Goal: Task Accomplishment & Management: Manage account settings

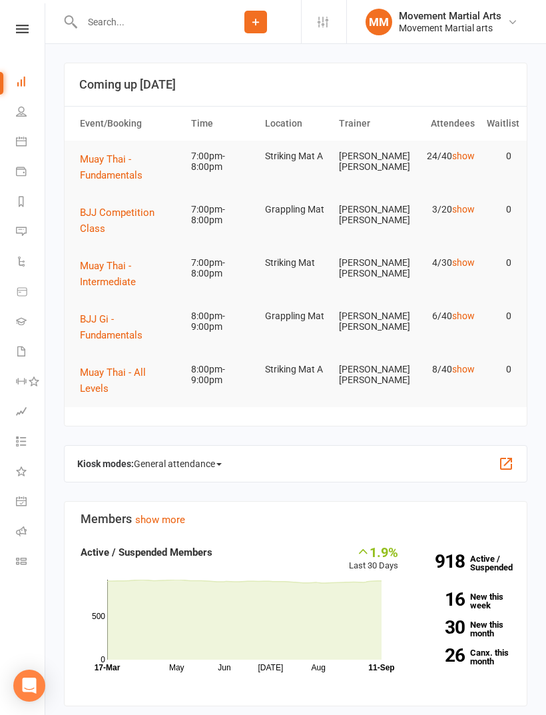
click at [143, 218] on button "BJJ Competition Class" at bounding box center [129, 220] width 99 height 32
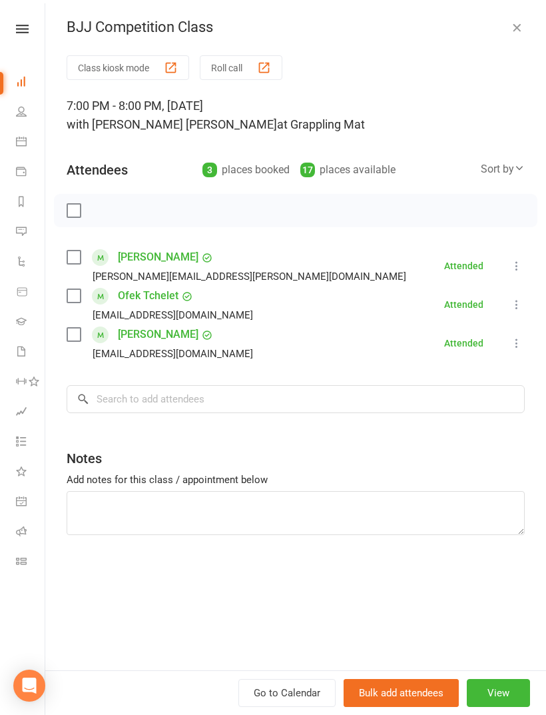
click at [74, 328] on label at bounding box center [73, 334] width 13 height 13
click at [174, 398] on input "search" at bounding box center [296, 399] width 458 height 28
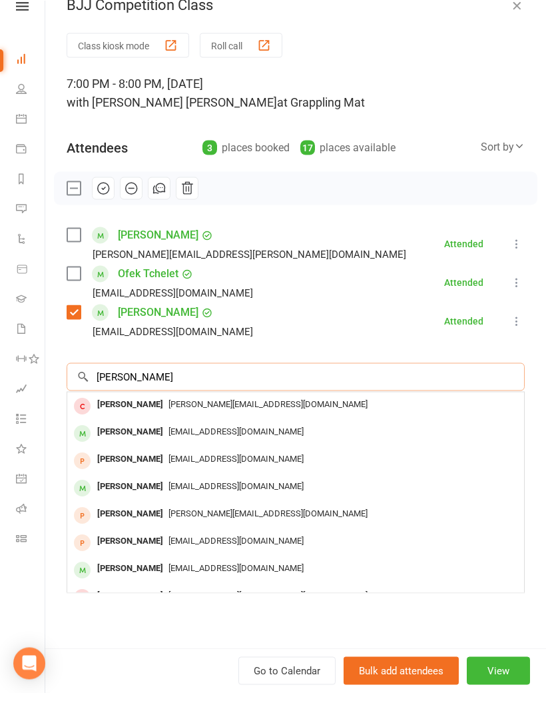
type input "[PERSON_NAME]"
click at [195, 448] on span "billsdomain@gmail.com" at bounding box center [235, 453] width 135 height 10
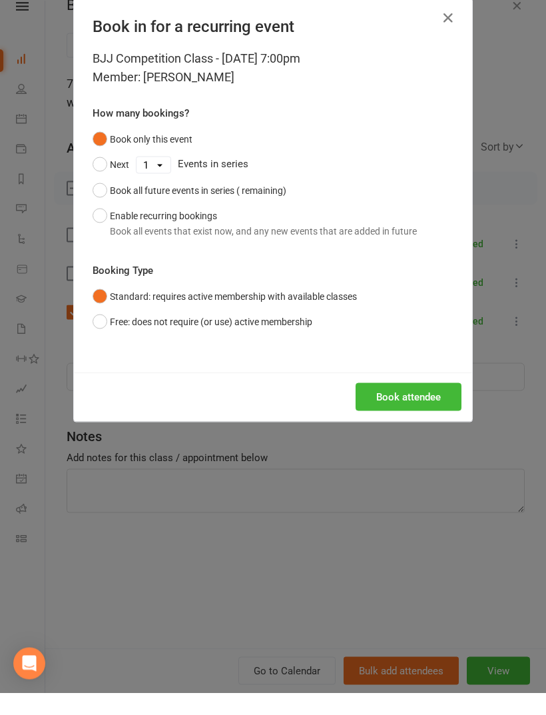
scroll to position [23, 0]
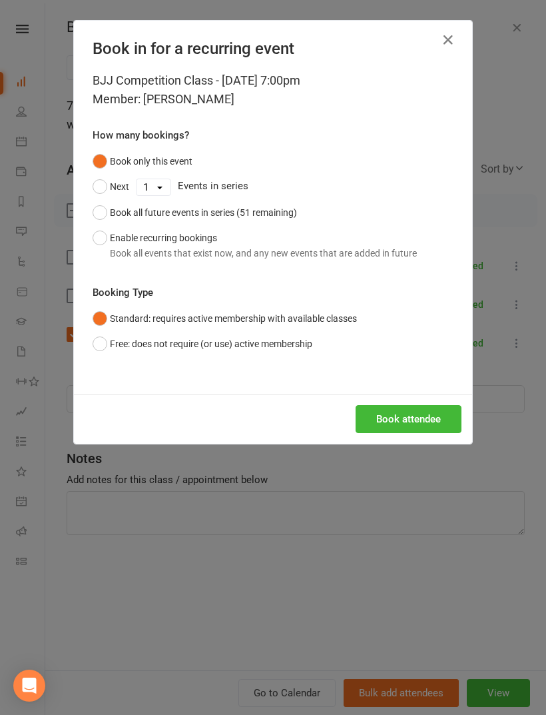
click at [402, 424] on button "Book attendee" at bounding box center [409, 419] width 106 height 28
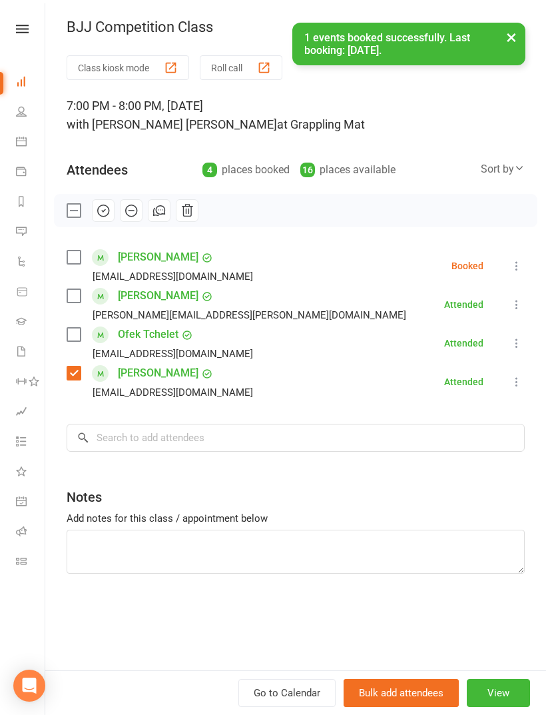
click at [75, 332] on label at bounding box center [73, 334] width 13 height 13
click at [75, 294] on label at bounding box center [73, 295] width 13 height 13
click at [80, 258] on label at bounding box center [73, 256] width 13 height 13
click at [101, 219] on button "button" at bounding box center [103, 210] width 23 height 23
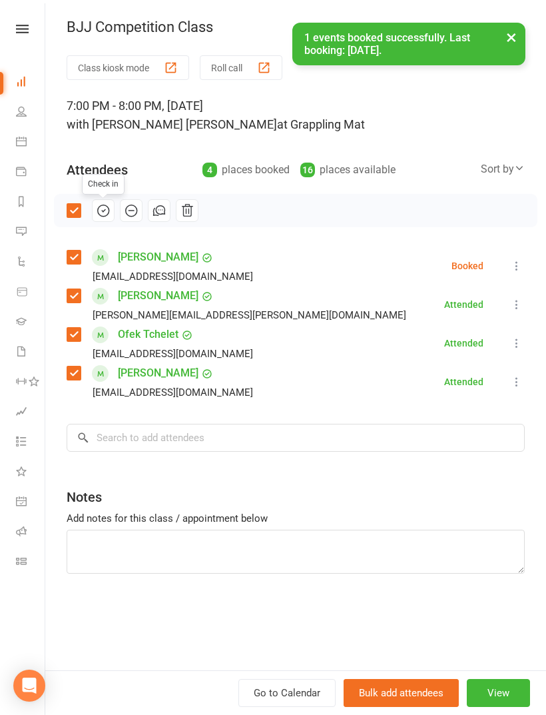
click at [511, 30] on button "×" at bounding box center [511, 37] width 24 height 29
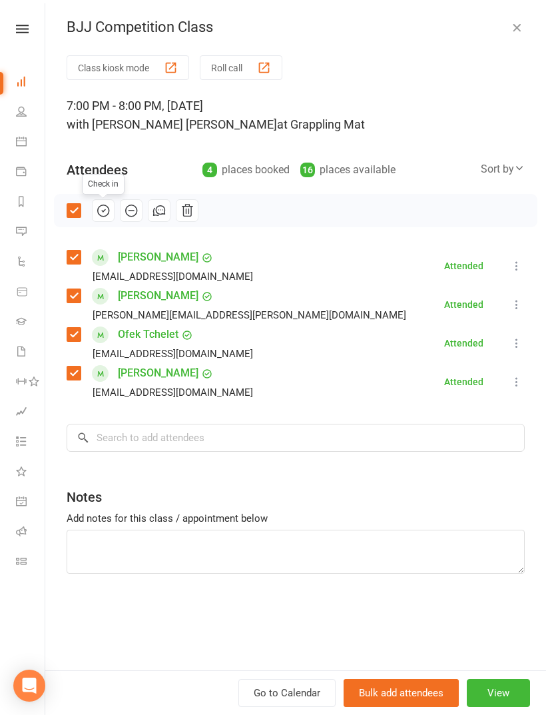
click at [511, 27] on icon "button" at bounding box center [516, 27] width 13 height 13
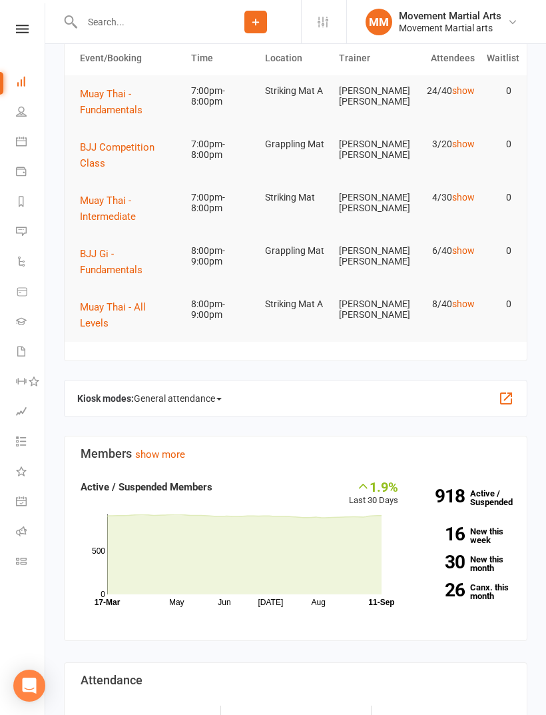
click at [125, 207] on button "Muay Thai - Intermediate" at bounding box center [129, 208] width 99 height 32
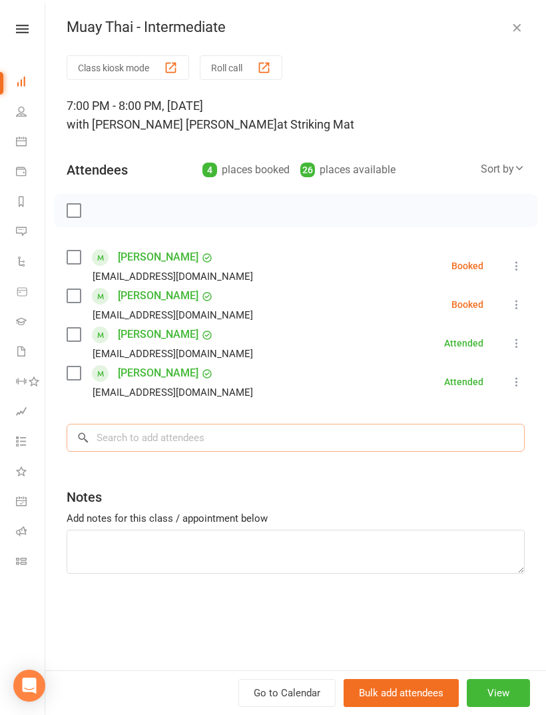
click at [265, 429] on input "search" at bounding box center [296, 438] width 458 height 28
type input "Zip"
click at [168, 468] on span "zipian.li818@gmail.com" at bounding box center [235, 465] width 135 height 10
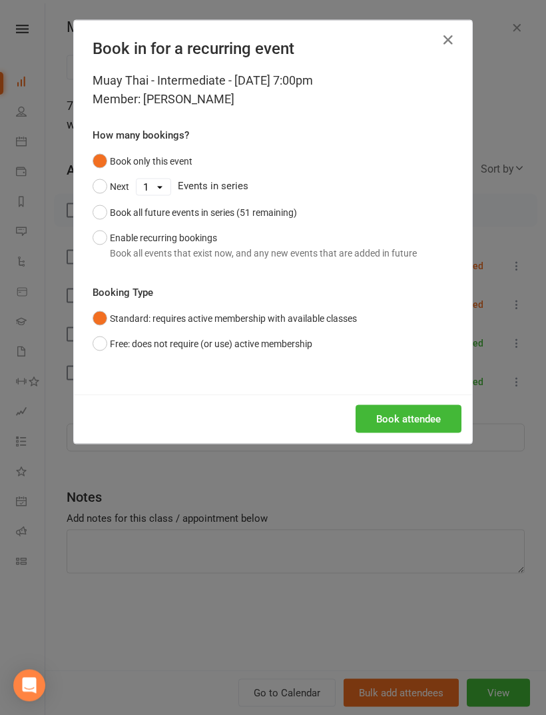
scroll to position [65, 0]
click at [421, 425] on button "Book attendee" at bounding box center [409, 419] width 106 height 28
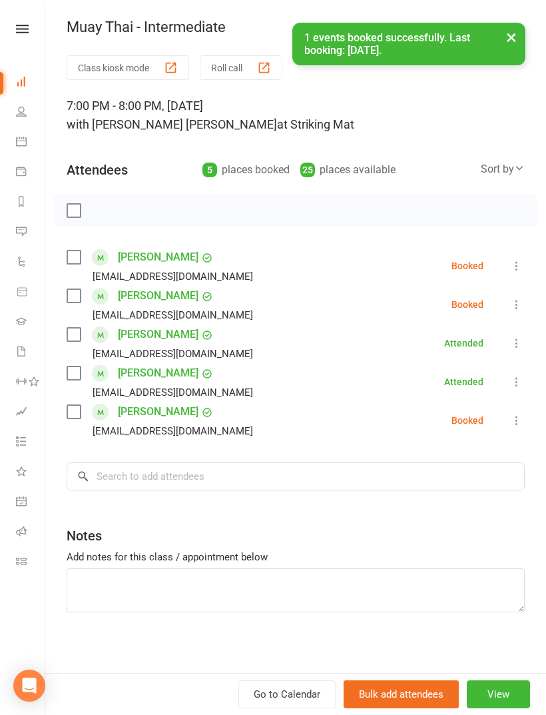
click at [80, 259] on label at bounding box center [73, 256] width 13 height 13
click at [72, 416] on label at bounding box center [73, 411] width 13 height 13
click at [184, 472] on input "search" at bounding box center [296, 476] width 458 height 28
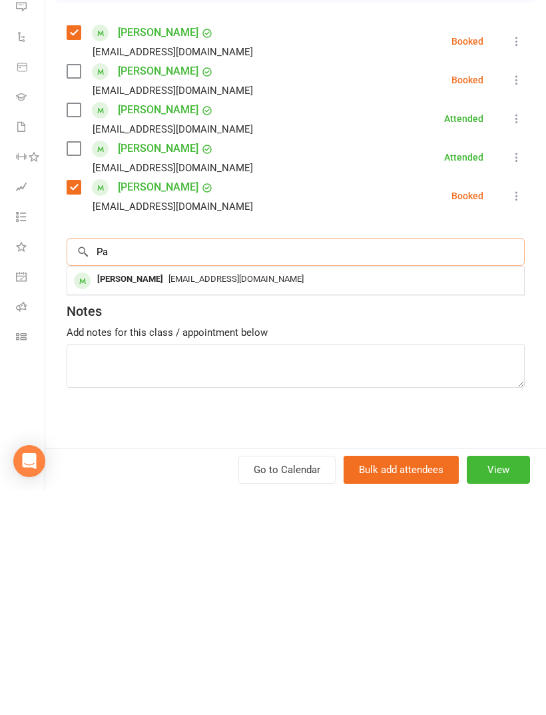
scroll to position [73, 0]
type input "Pabohdha"
click at [182, 525] on span "Pabodhagunaratne123@gmail.com" at bounding box center [235, 530] width 135 height 10
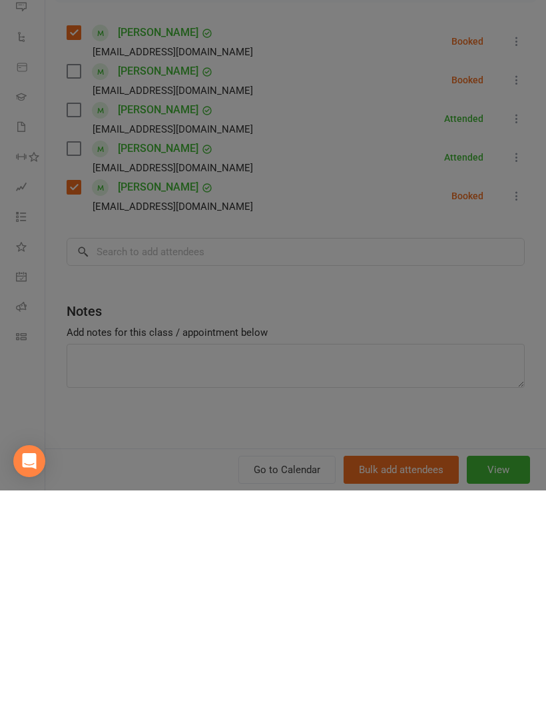
scroll to position [297, 0]
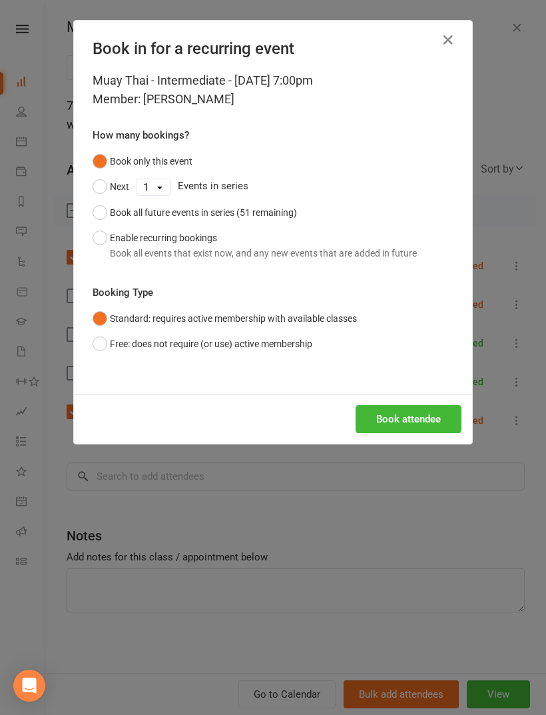
click at [411, 422] on button "Book attendee" at bounding box center [409, 419] width 106 height 28
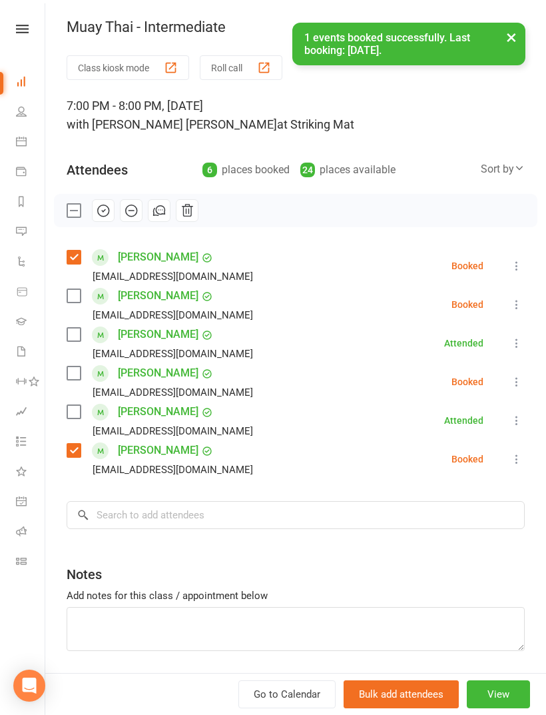
click at [75, 374] on label at bounding box center [73, 372] width 13 height 13
click at [211, 527] on input "search" at bounding box center [296, 515] width 458 height 28
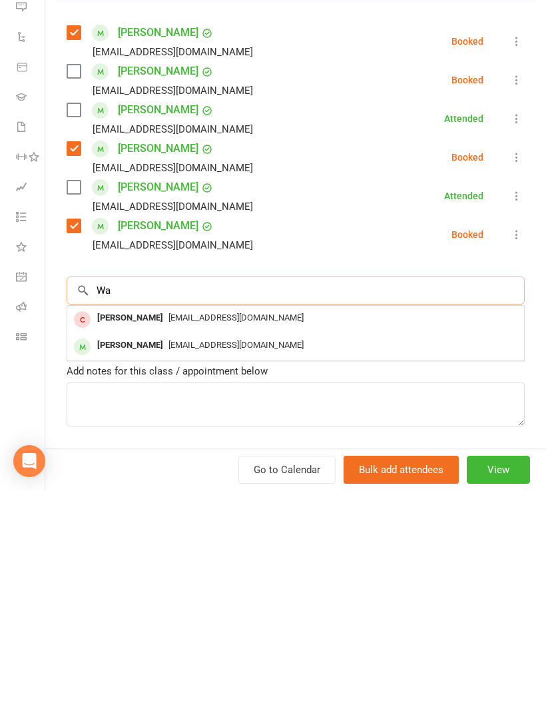
scroll to position [343, 0]
type input "Walid"
click at [197, 533] on div "Walid.hamdan07@gmail.com" at bounding box center [296, 542] width 446 height 19
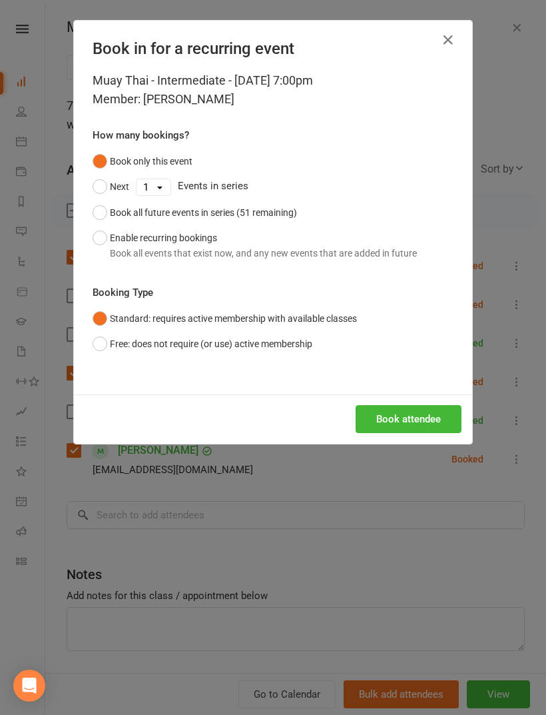
click at [413, 409] on button "Book attendee" at bounding box center [409, 419] width 106 height 28
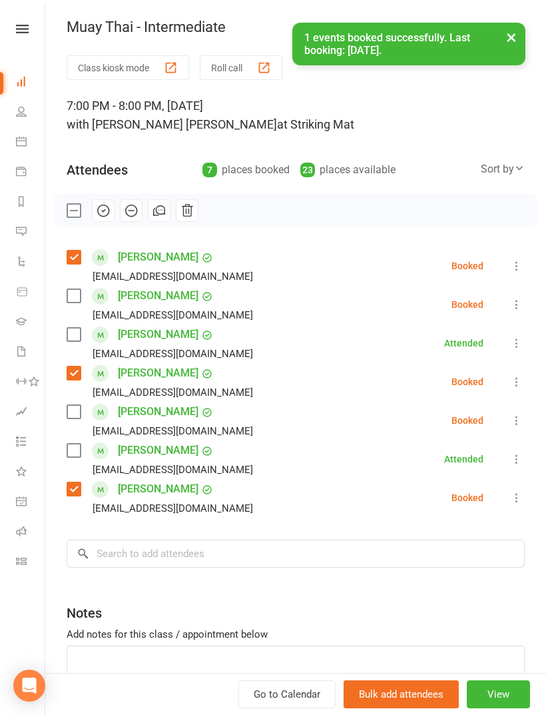
click at [73, 414] on label at bounding box center [73, 411] width 13 height 13
click at [152, 549] on input "search" at bounding box center [296, 553] width 458 height 28
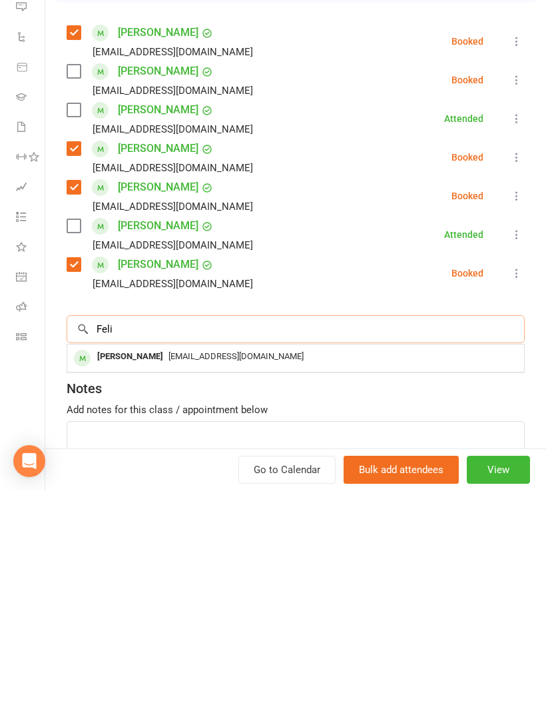
scroll to position [652, 0]
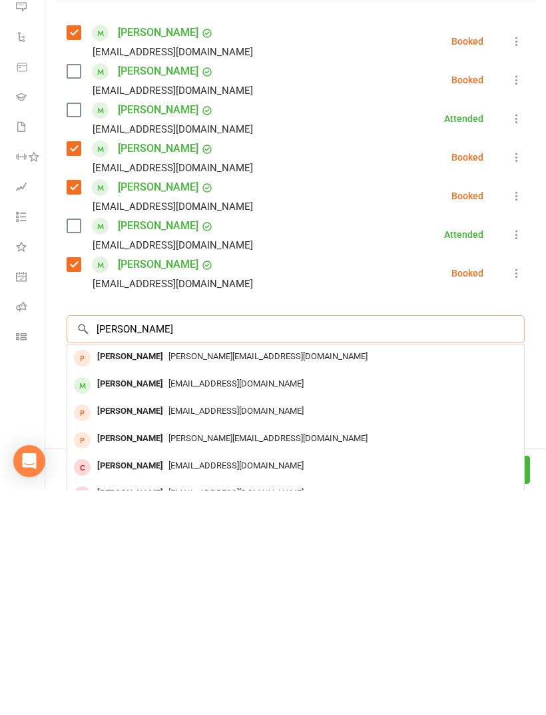
type input "Felix tr"
click at [188, 603] on span "Happyftrappy@gmail.com" at bounding box center [235, 608] width 135 height 10
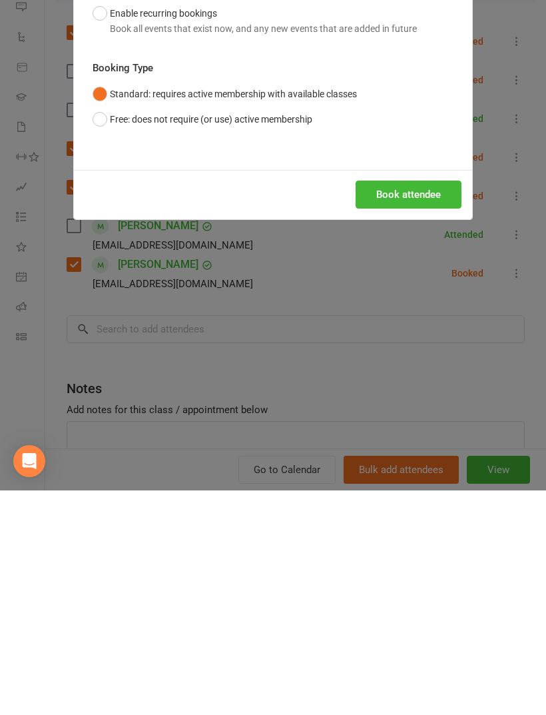
scroll to position [876, 0]
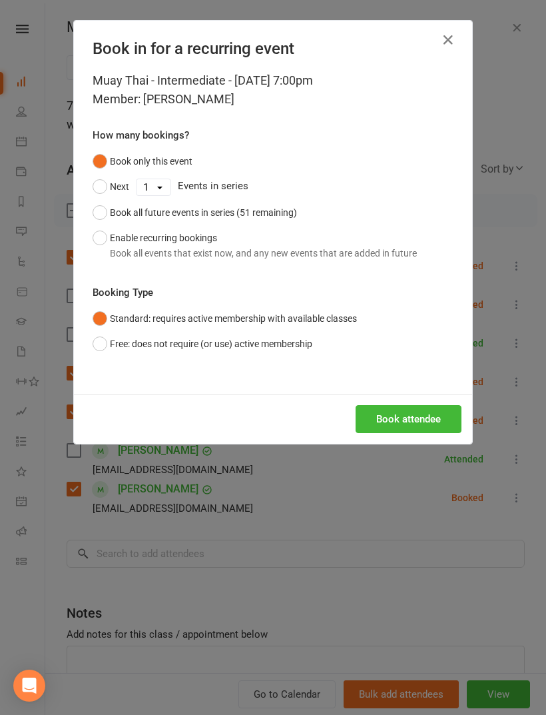
click at [407, 416] on button "Book attendee" at bounding box center [409, 419] width 106 height 28
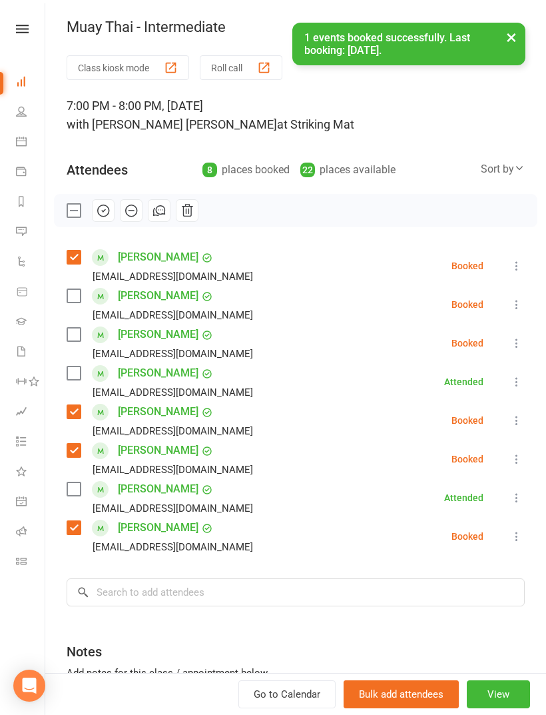
click at [70, 302] on label at bounding box center [73, 295] width 13 height 13
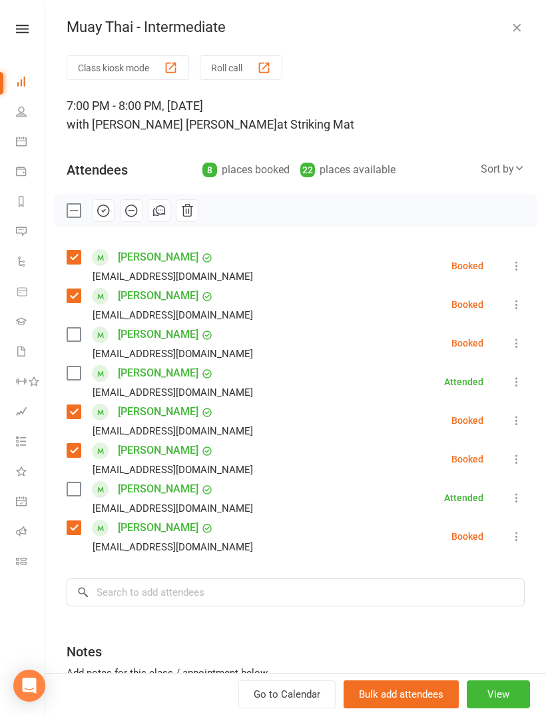
click at [69, 345] on div "Justinmdale@bigpond.com" at bounding box center [163, 353] width 192 height 17
click at [75, 495] on label at bounding box center [73, 488] width 13 height 13
click at [71, 334] on label at bounding box center [73, 334] width 13 height 13
click at [519, 387] on icon at bounding box center [516, 381] width 13 height 13
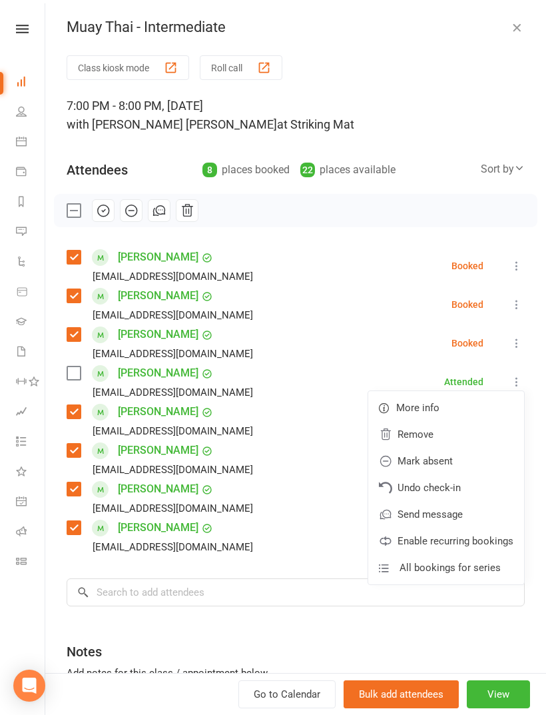
click at [468, 430] on link "Remove" at bounding box center [446, 434] width 156 height 27
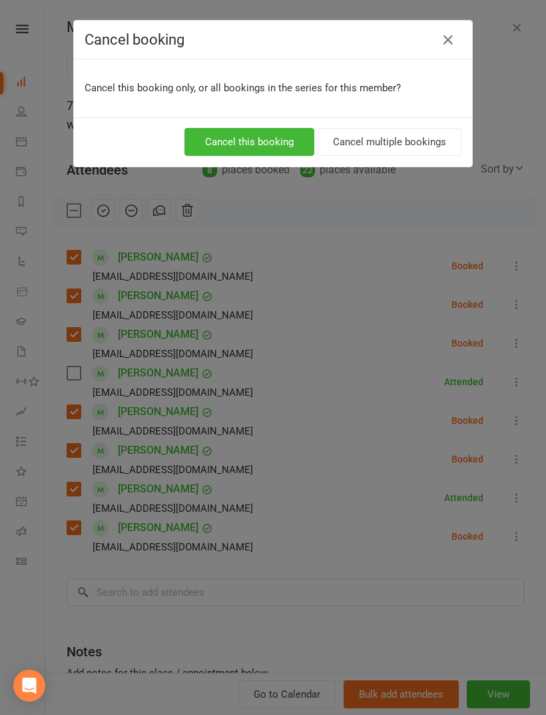
click at [256, 132] on button "Cancel this booking" at bounding box center [249, 142] width 130 height 28
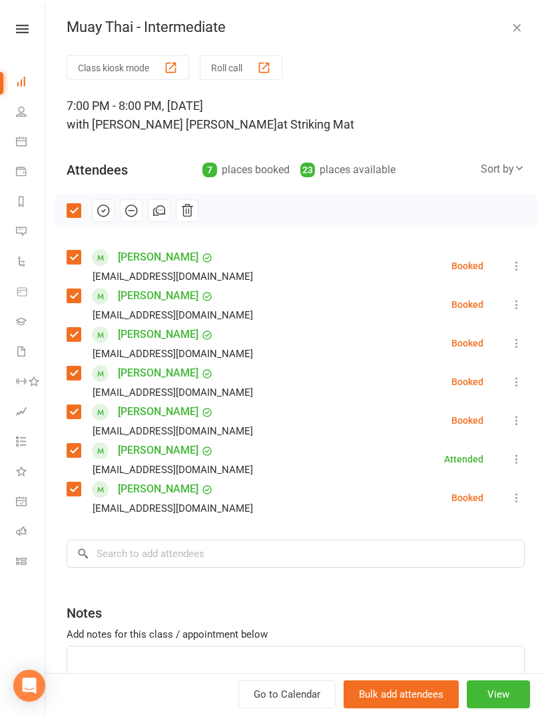
click at [103, 215] on icon "button" at bounding box center [103, 210] width 15 height 15
click at [519, 26] on icon "button" at bounding box center [516, 27] width 13 height 13
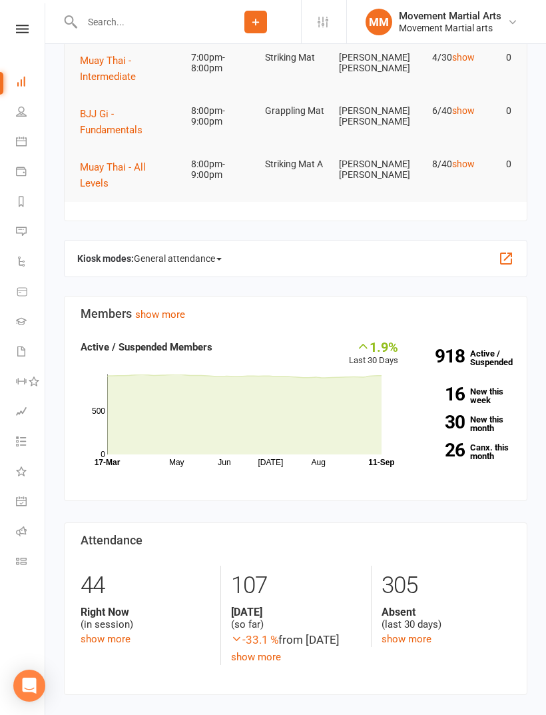
scroll to position [0, 0]
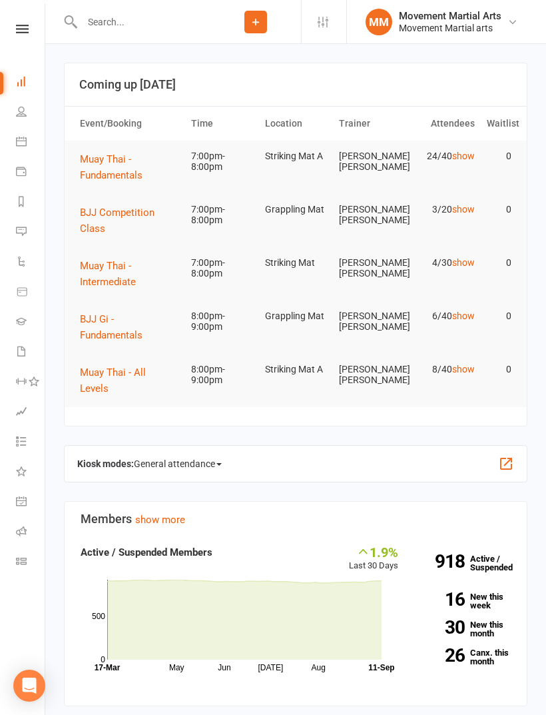
click at [126, 166] on button "Muay Thai - Fundamentals" at bounding box center [129, 167] width 99 height 32
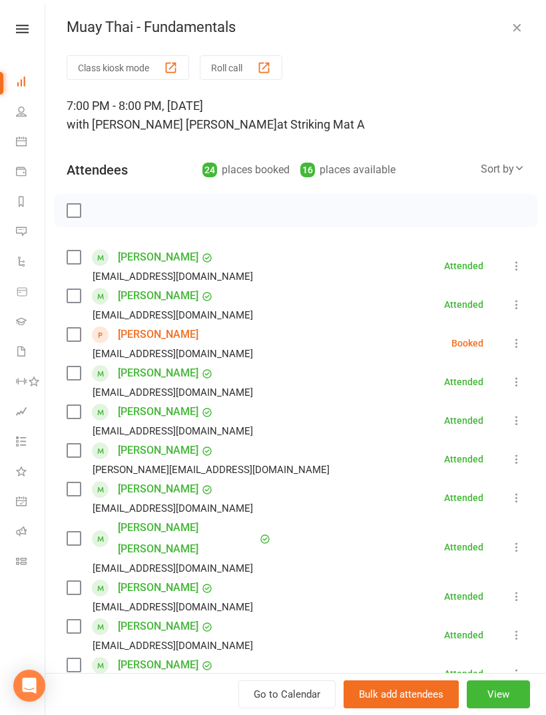
click at [80, 409] on label at bounding box center [73, 411] width 13 height 13
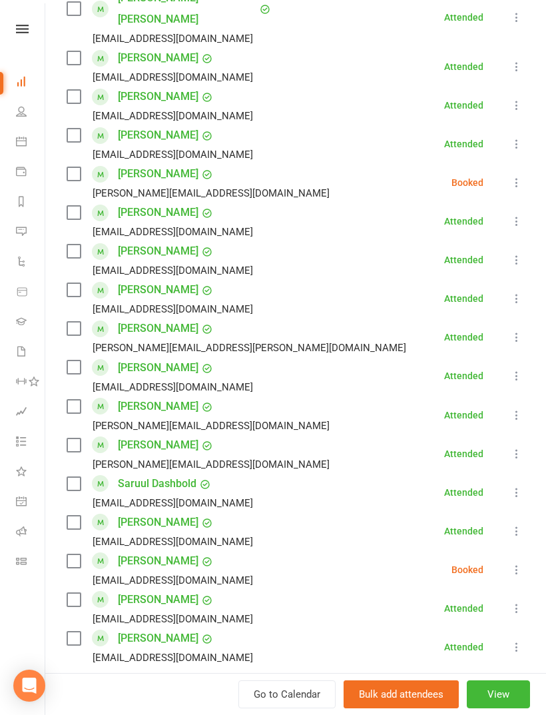
scroll to position [564, 0]
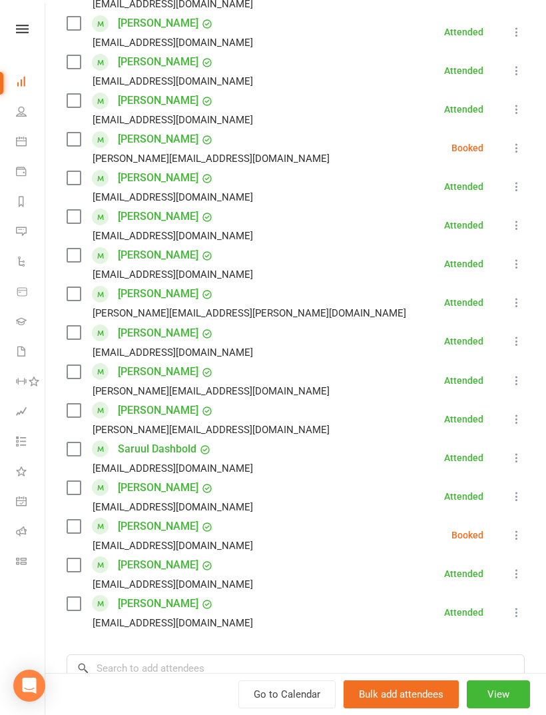
click at [510, 565] on button at bounding box center [517, 573] width 16 height 16
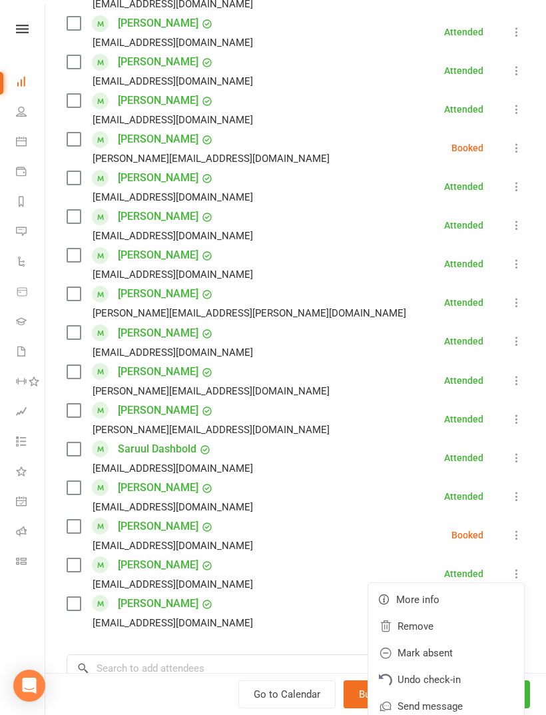
click at [444, 613] on link "Remove" at bounding box center [446, 626] width 156 height 27
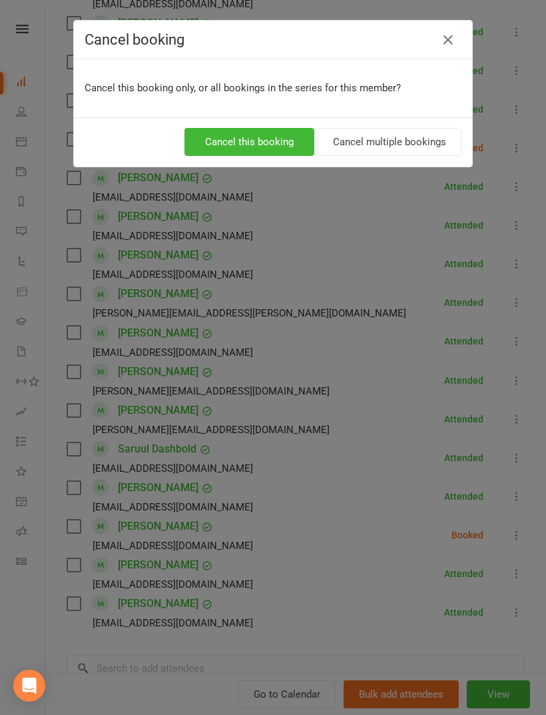
click at [286, 142] on button "Cancel this booking" at bounding box center [249, 142] width 130 height 28
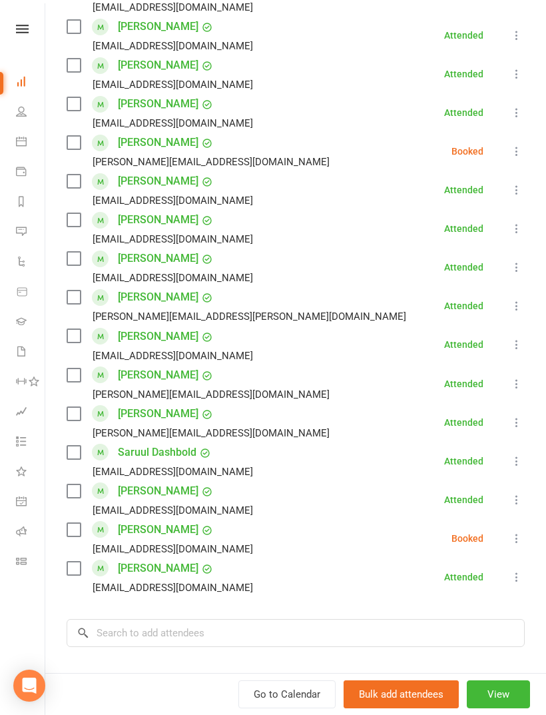
scroll to position [625, 0]
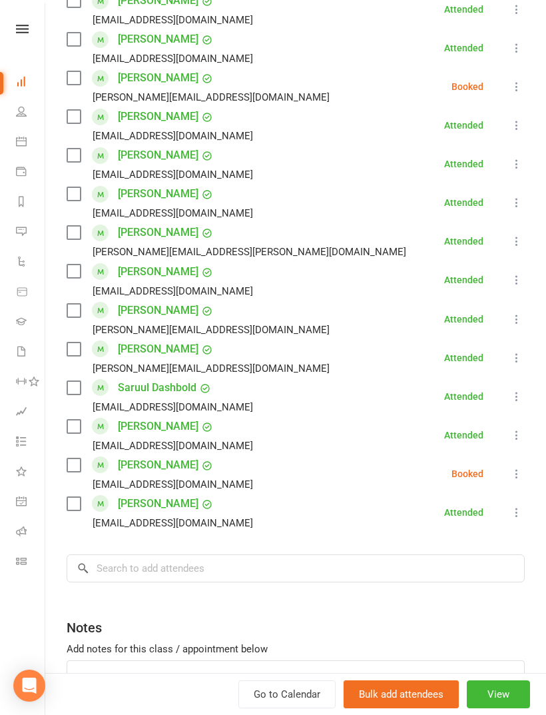
click at [276, 523] on div "Class kiosk mode Roll call 7:00 PM - 8:00 PM, Thursday, September, 11, 2025 wit…" at bounding box center [295, 100] width 501 height 1341
click at [343, 554] on input "search" at bounding box center [296, 568] width 458 height 28
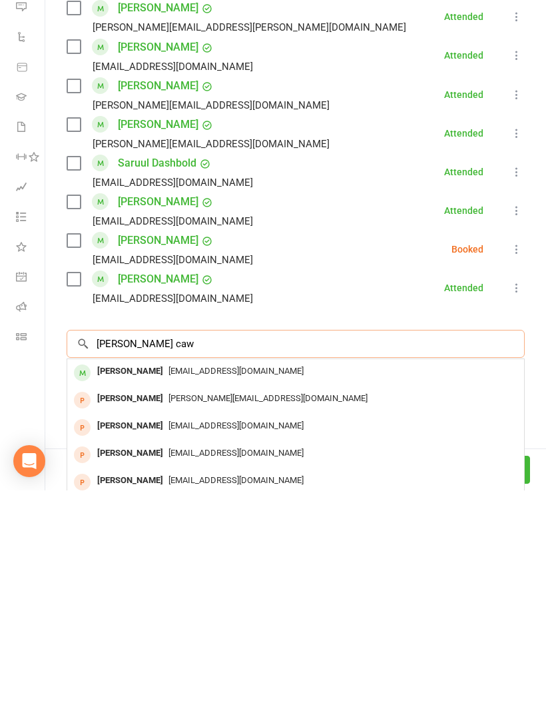
type input "Liam caw"
click at [195, 590] on span "Liam.cawley07@gmail.com" at bounding box center [235, 595] width 135 height 10
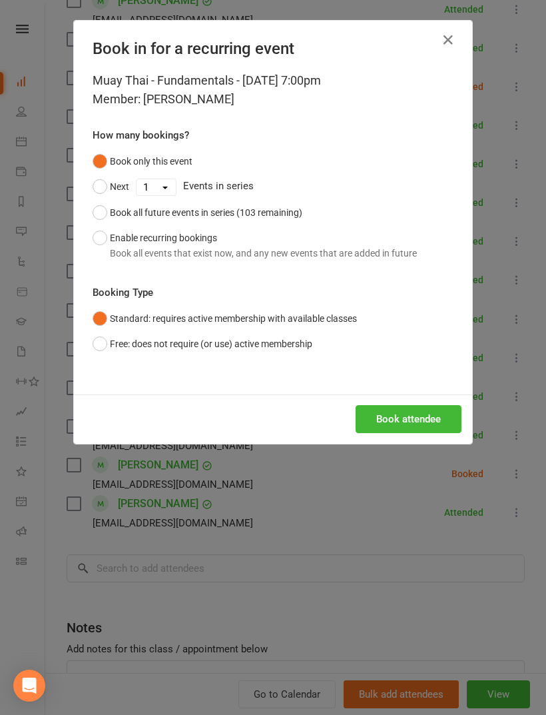
click at [400, 424] on button "Book attendee" at bounding box center [409, 419] width 106 height 28
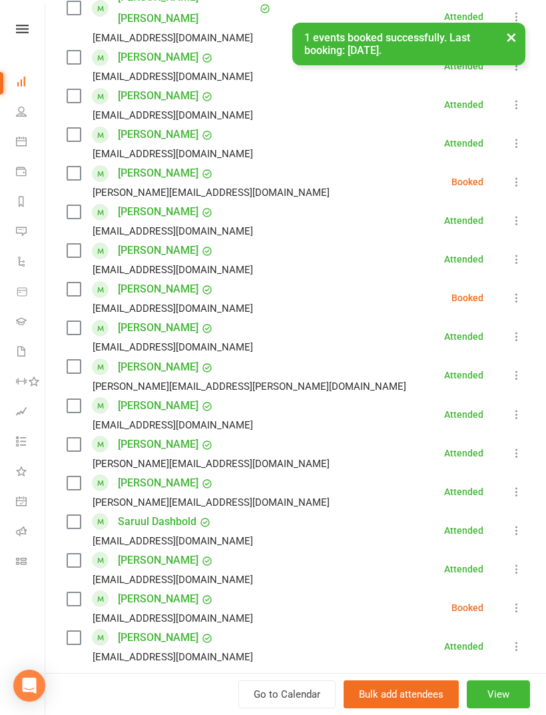
scroll to position [531, 0]
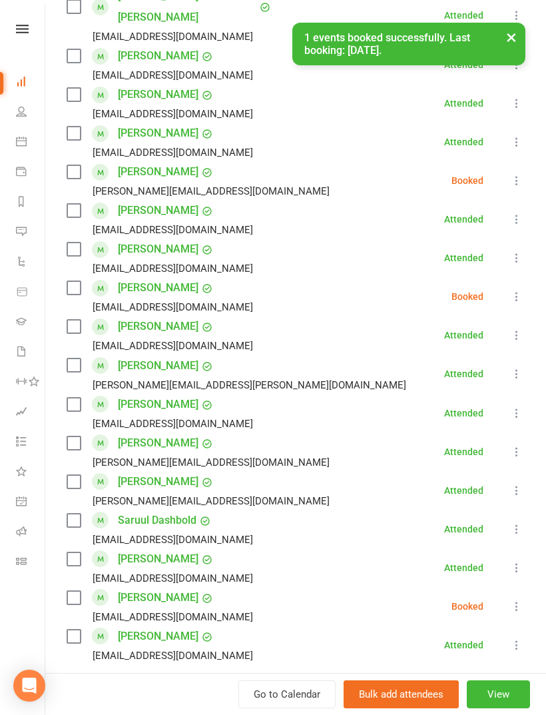
click at [80, 281] on label at bounding box center [73, 287] width 13 height 13
click at [77, 242] on label at bounding box center [73, 248] width 13 height 13
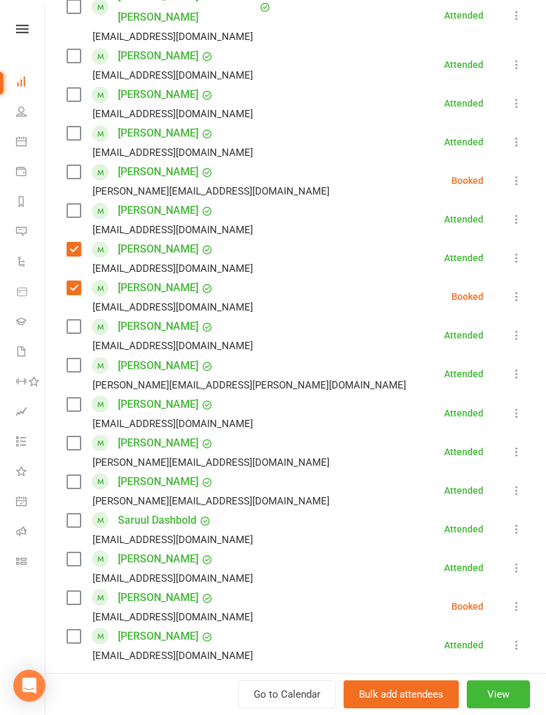
click at [76, 552] on label at bounding box center [73, 558] width 13 height 13
click at [75, 629] on label at bounding box center [73, 635] width 13 height 13
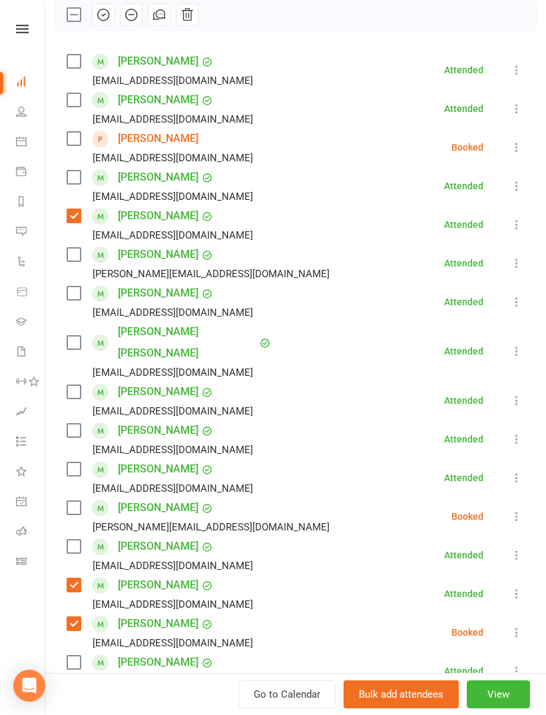
scroll to position [204, 0]
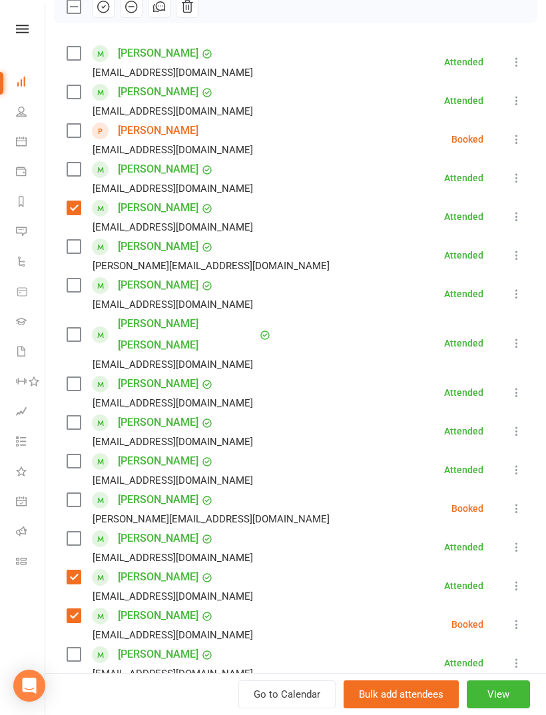
click at [75, 251] on label at bounding box center [73, 246] width 13 height 13
click at [79, 53] on label at bounding box center [73, 53] width 13 height 13
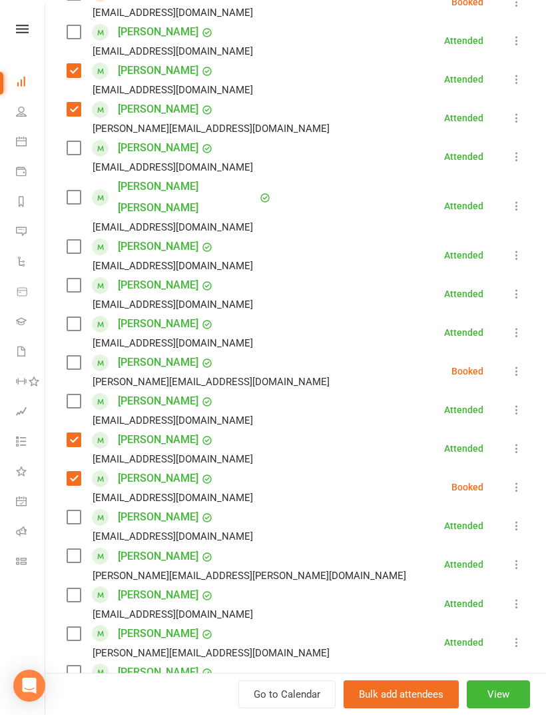
scroll to position [346, 0]
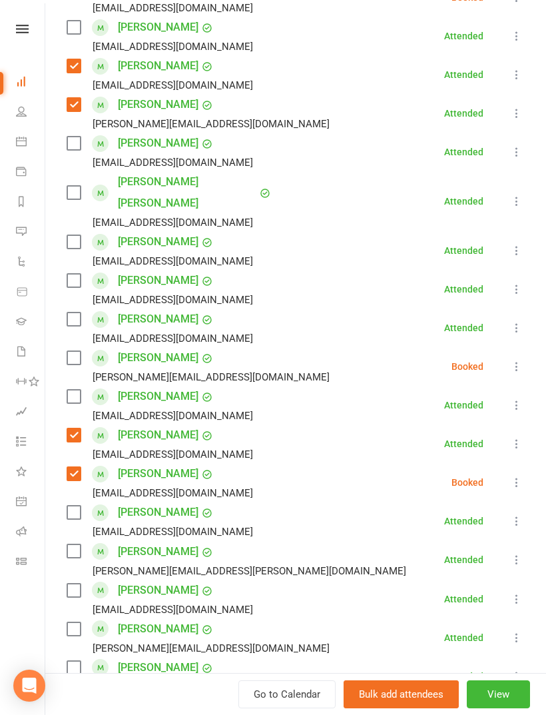
click at [67, 544] on label at bounding box center [73, 550] width 13 height 13
click at [76, 312] on label at bounding box center [73, 318] width 13 height 13
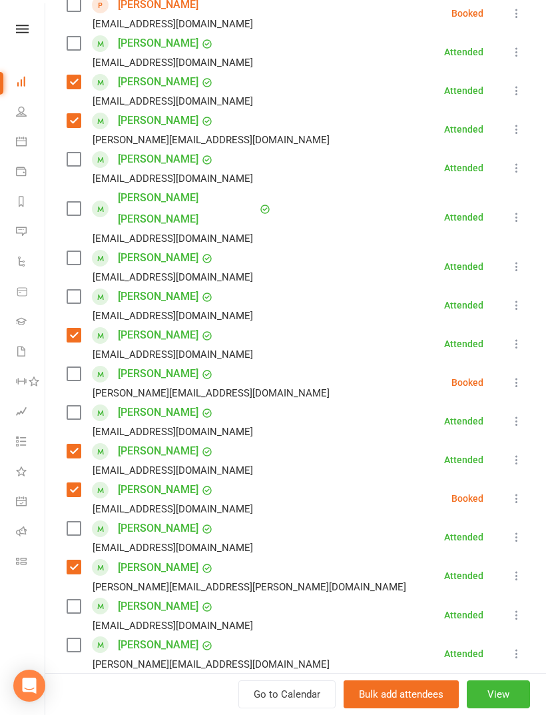
scroll to position [328, 0]
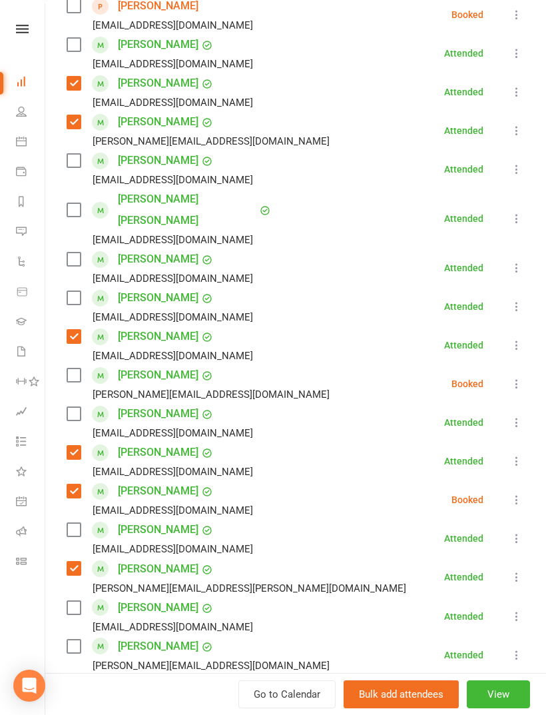
click at [67, 540] on div "liamwilkinson04@hotmail.com" at bounding box center [163, 548] width 192 height 17
click at [72, 523] on label at bounding box center [73, 529] width 13 height 13
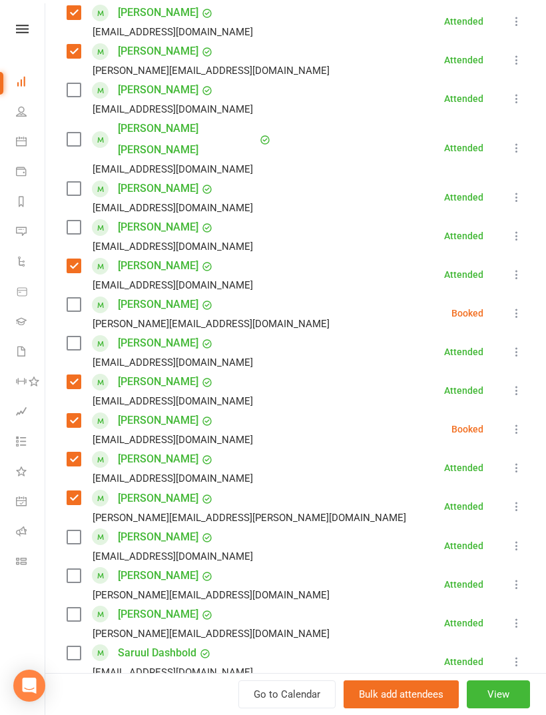
scroll to position [422, 0]
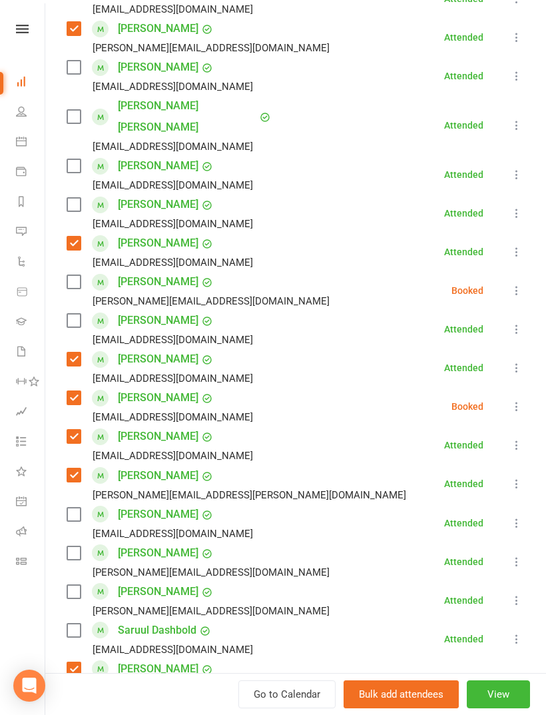
click at [76, 507] on label at bounding box center [73, 513] width 13 height 13
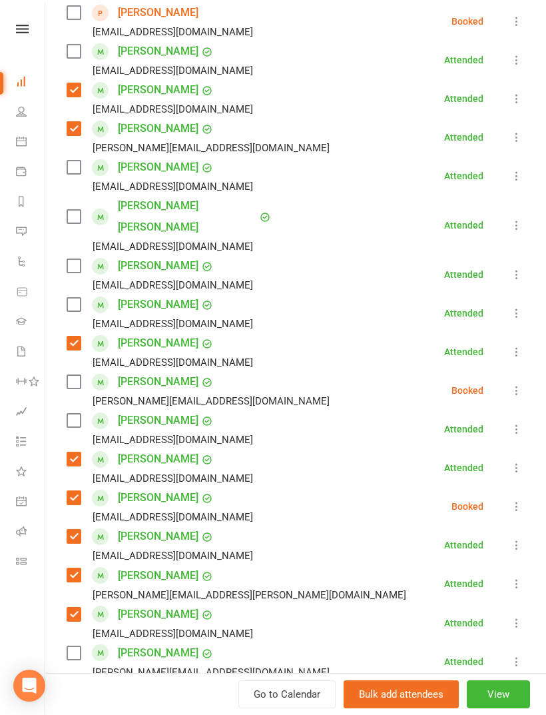
scroll to position [294, 0]
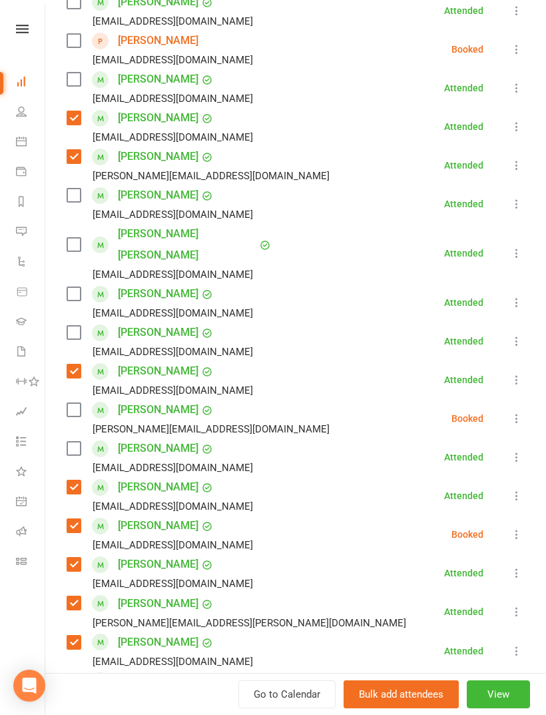
click at [75, 326] on label at bounding box center [73, 332] width 13 height 13
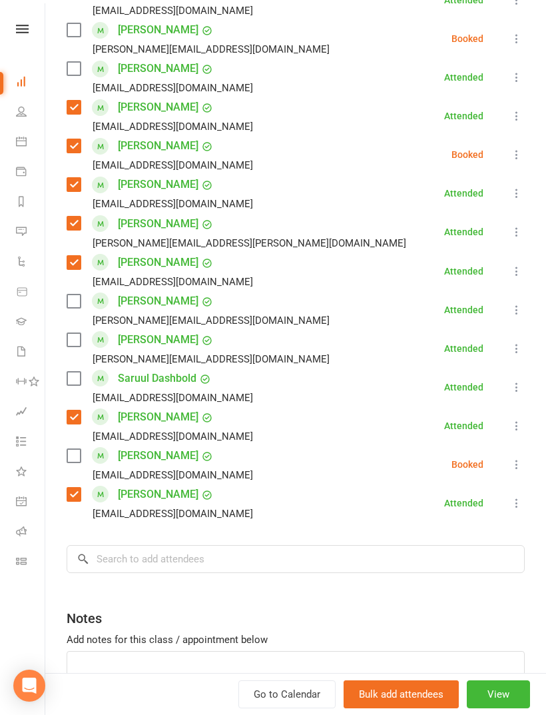
scroll to position [683, 0]
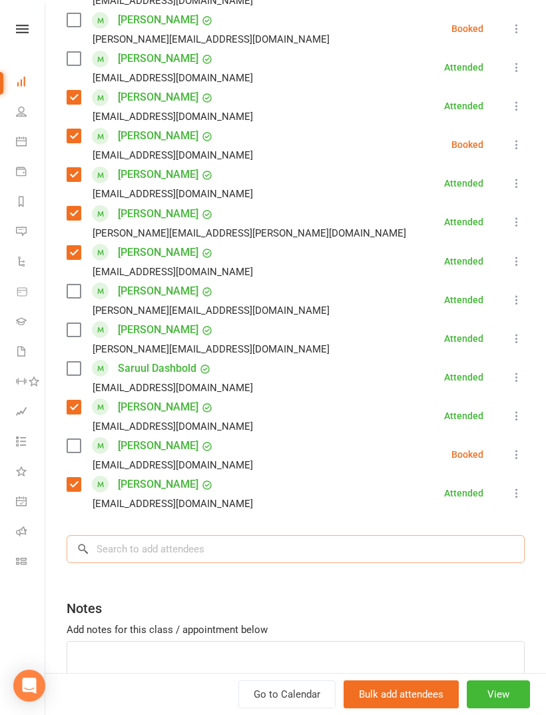
click at [276, 535] on input "search" at bounding box center [296, 549] width 458 height 28
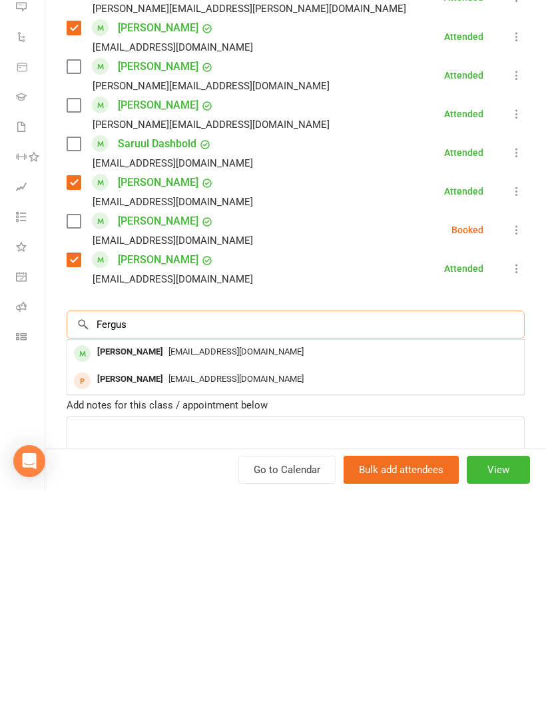
type input "Fergus"
click at [216, 571] on span "guslyons@exemail.com.au" at bounding box center [235, 576] width 135 height 10
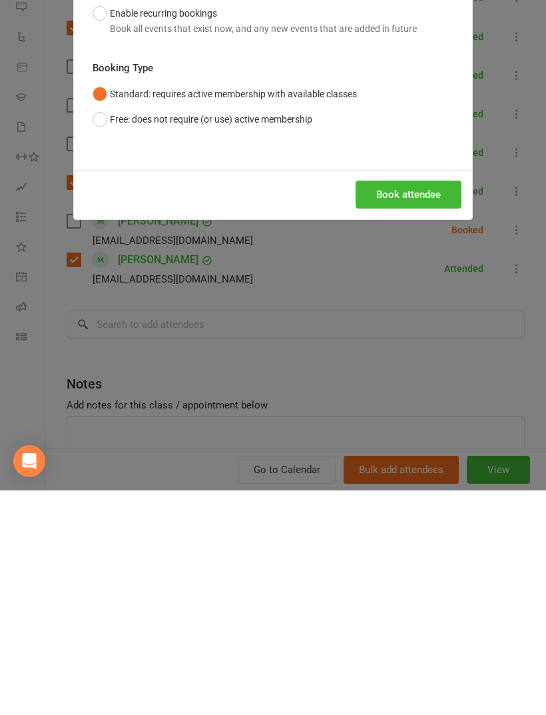
scroll to position [584, 0]
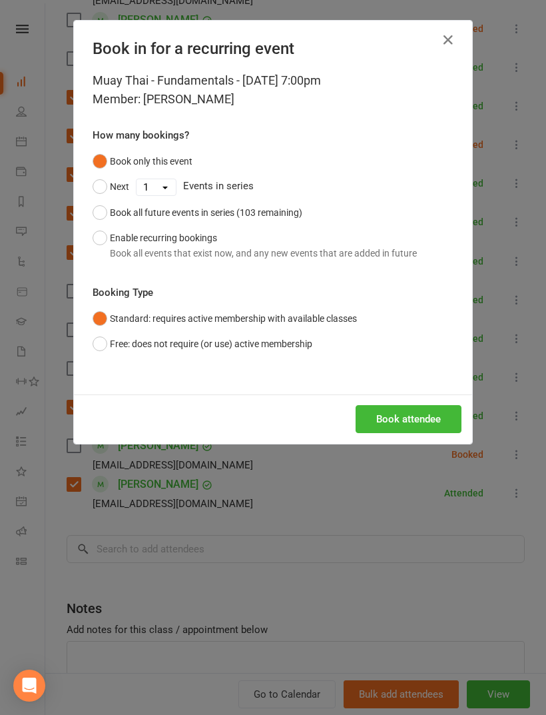
click at [413, 423] on button "Book attendee" at bounding box center [409, 419] width 106 height 28
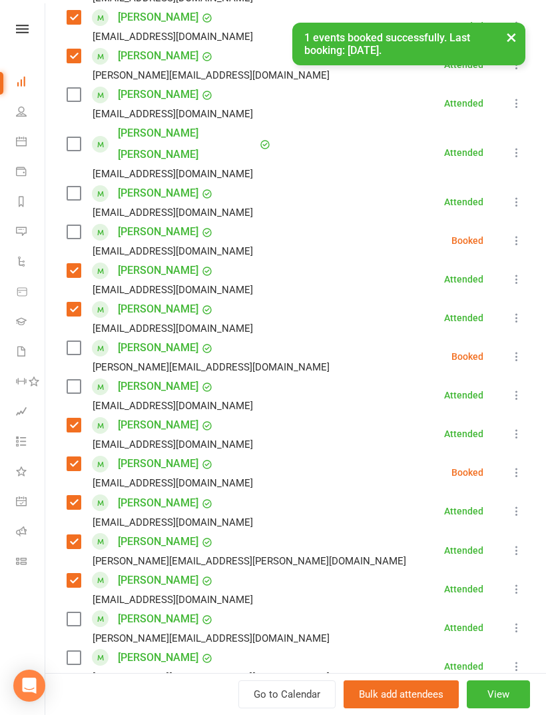
scroll to position [339, 0]
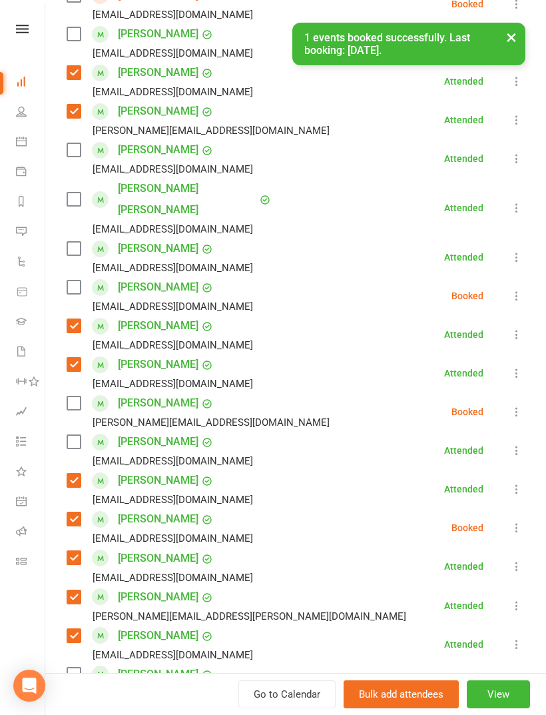
click at [92, 279] on span at bounding box center [100, 287] width 17 height 17
click at [90, 276] on div "Fergus Lyons guslyons@exemail.com.au" at bounding box center [163, 295] width 192 height 39
click at [79, 280] on label at bounding box center [73, 286] width 13 height 13
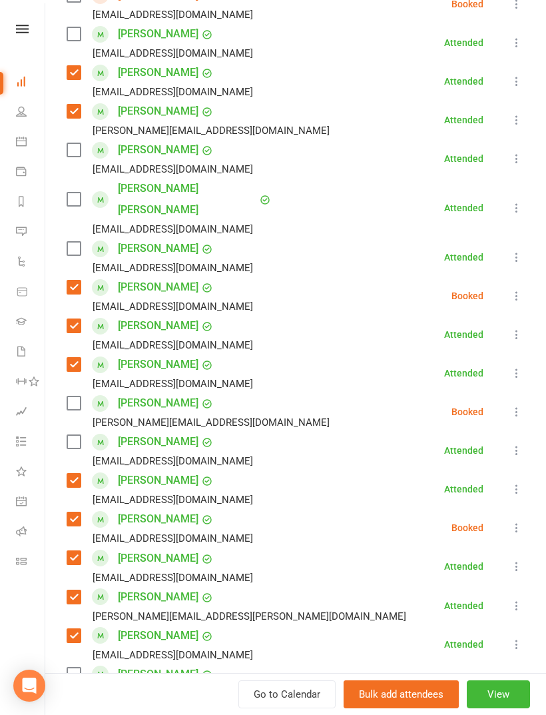
click at [79, 150] on label at bounding box center [73, 149] width 13 height 13
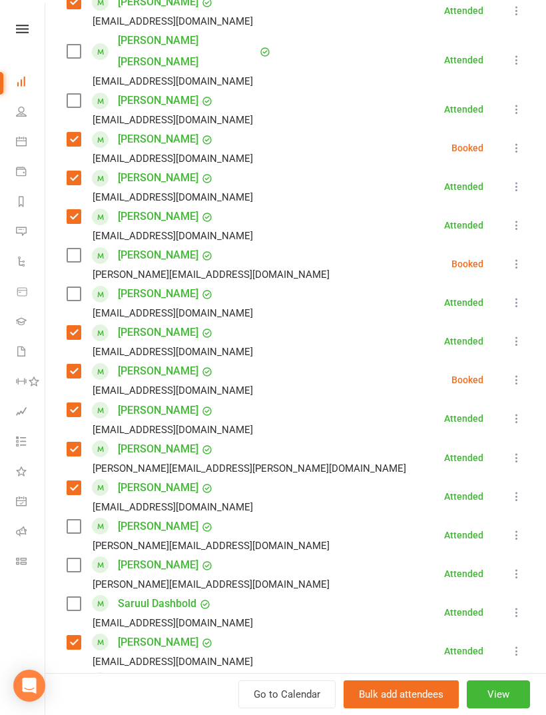
scroll to position [679, 0]
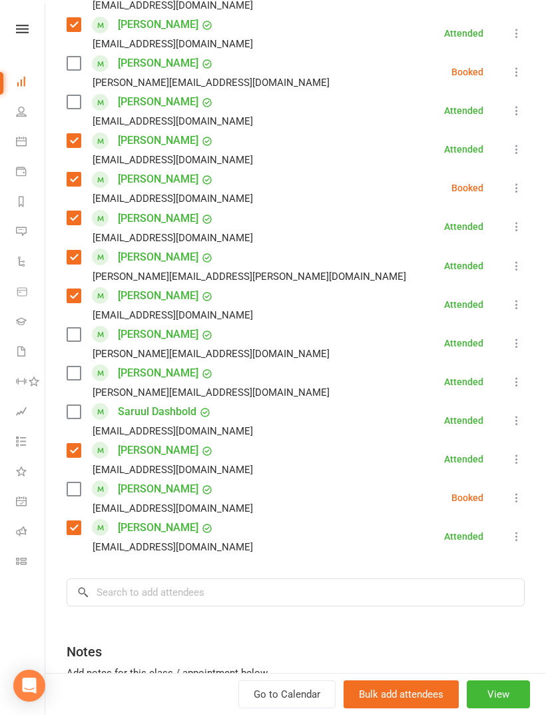
click at [79, 366] on label at bounding box center [73, 372] width 13 height 13
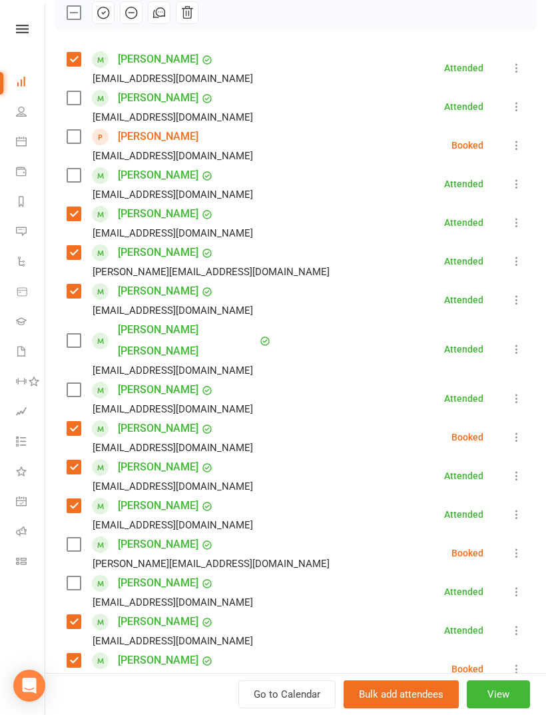
scroll to position [153, 0]
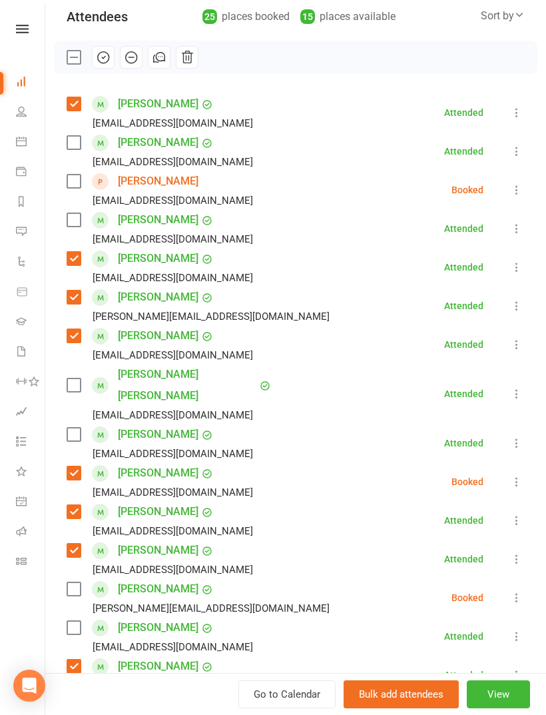
click at [80, 141] on label at bounding box center [73, 142] width 13 height 13
click at [75, 582] on label at bounding box center [73, 588] width 13 height 13
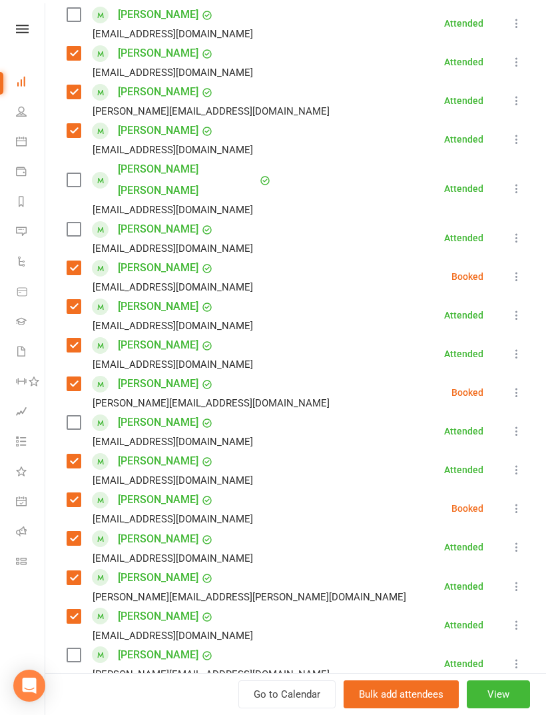
scroll to position [360, 0]
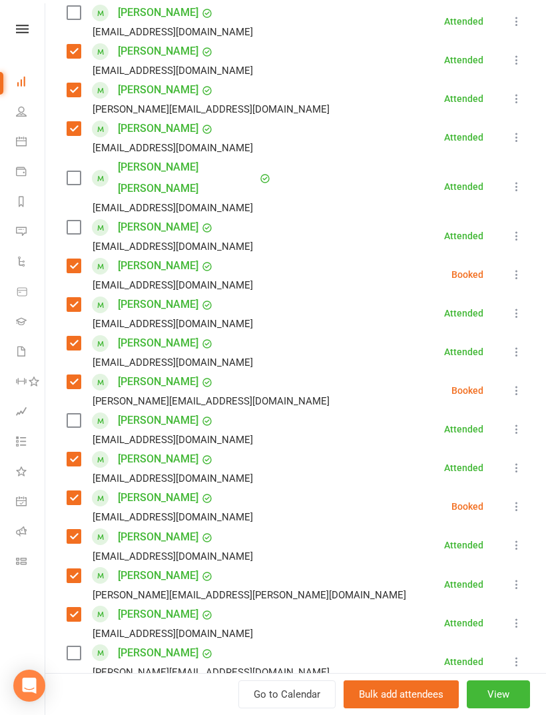
click at [517, 229] on icon at bounding box center [516, 235] width 13 height 13
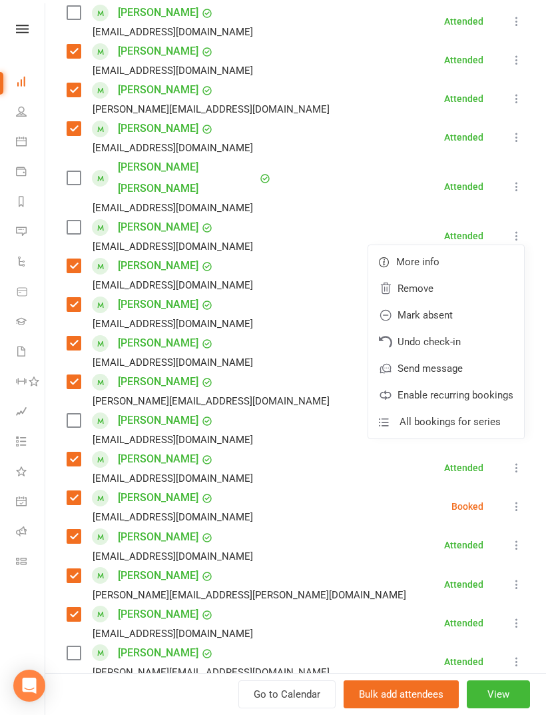
click at [461, 275] on link "Remove" at bounding box center [446, 288] width 156 height 27
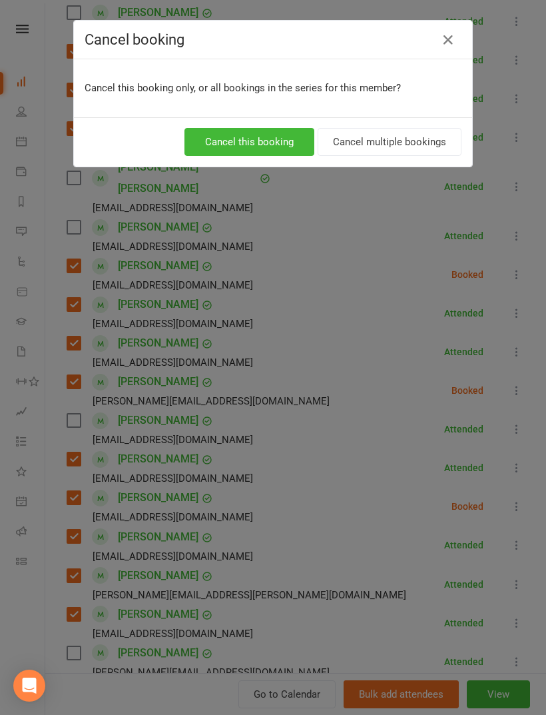
click at [290, 140] on button "Cancel this booking" at bounding box center [249, 142] width 130 height 28
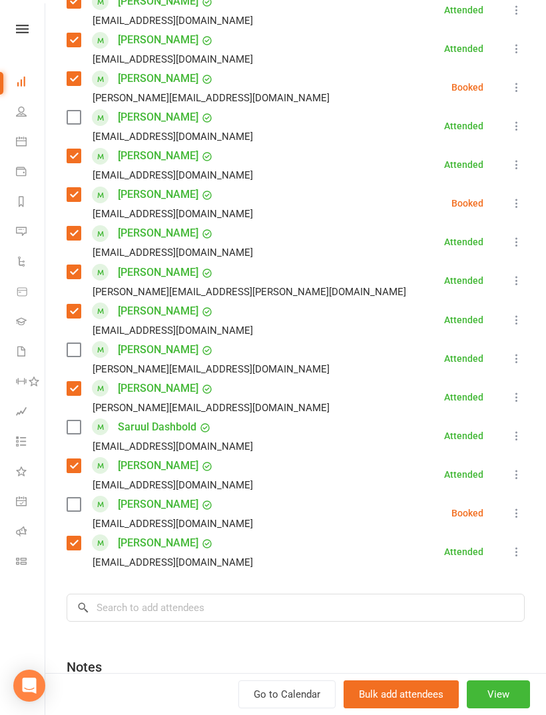
scroll to position [625, 0]
click at [79, 420] on label at bounding box center [73, 426] width 13 height 13
click at [79, 342] on label at bounding box center [73, 348] width 13 height 13
click at [70, 342] on label at bounding box center [73, 348] width 13 height 13
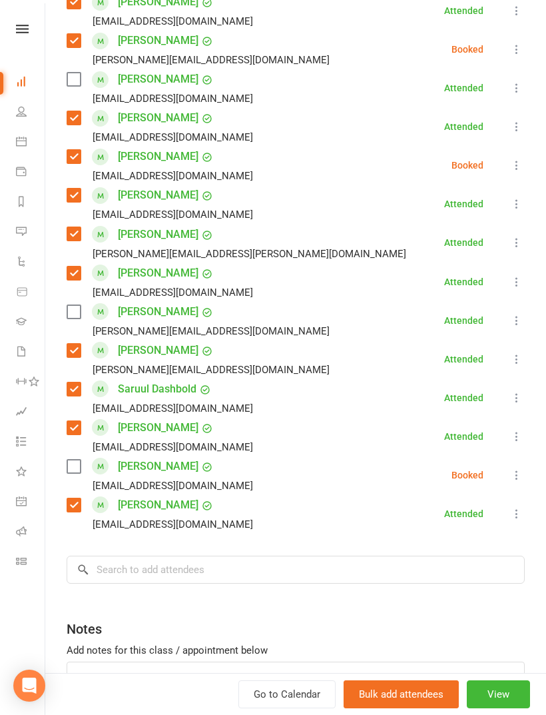
scroll to position [665, 0]
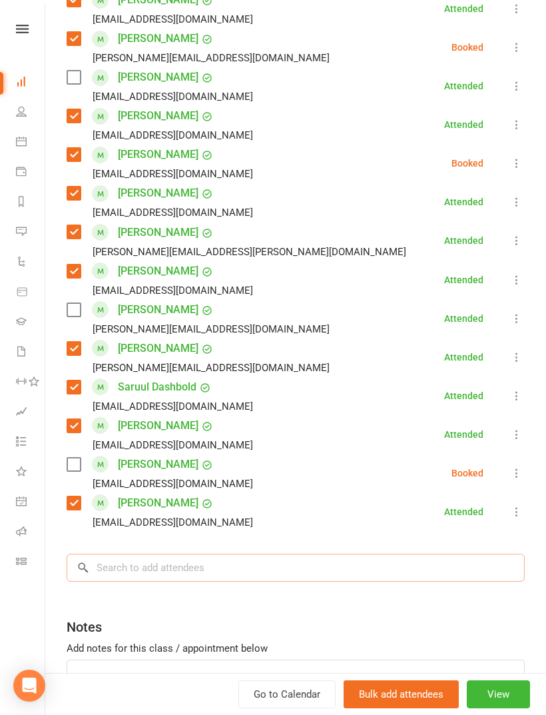
click at [244, 553] on input "search" at bounding box center [296, 567] width 458 height 28
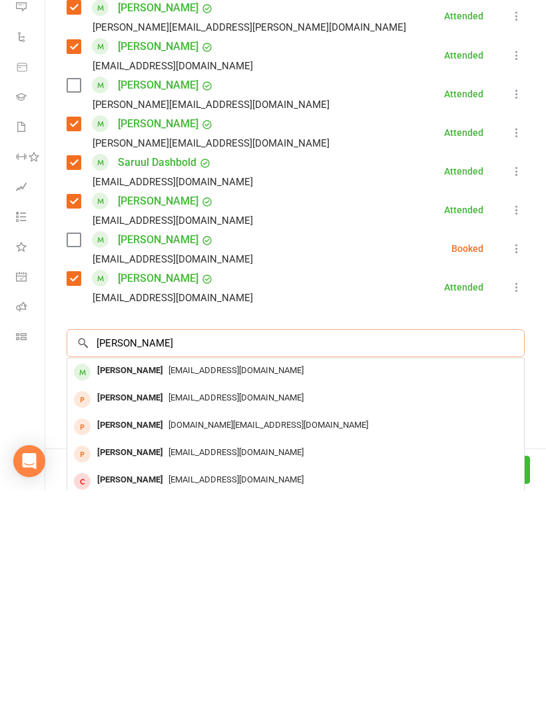
type input "Oscar nguyen"
click at [219, 589] on span "nguyenoscar50@gmail.com" at bounding box center [235, 594] width 135 height 10
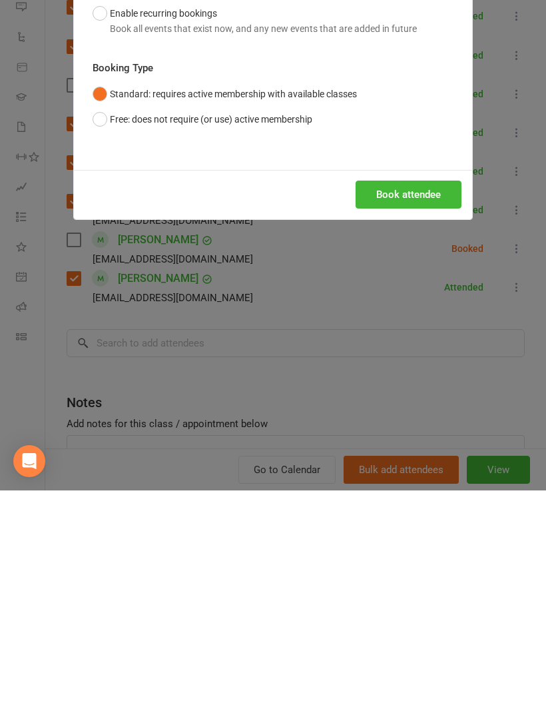
scroll to position [885, 0]
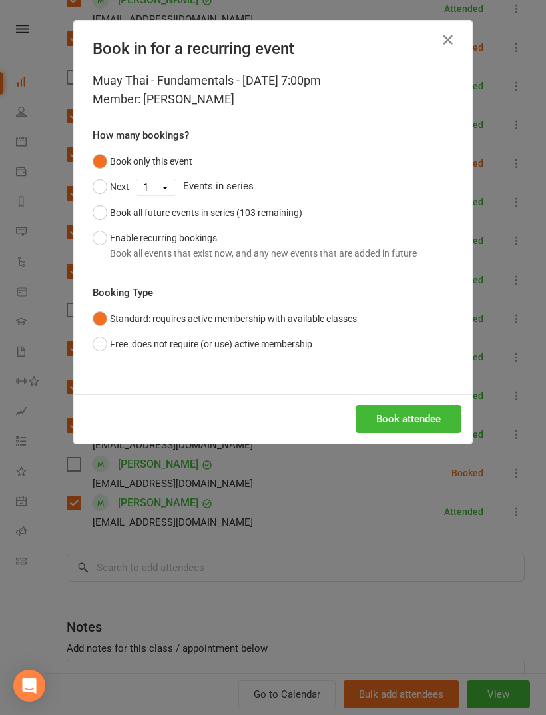
click at [410, 429] on button "Book attendee" at bounding box center [409, 419] width 106 height 28
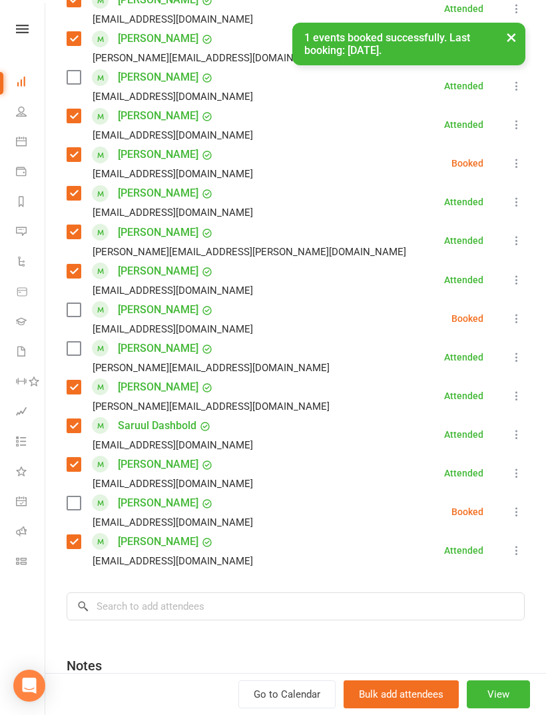
click at [80, 303] on label at bounding box center [73, 309] width 13 height 13
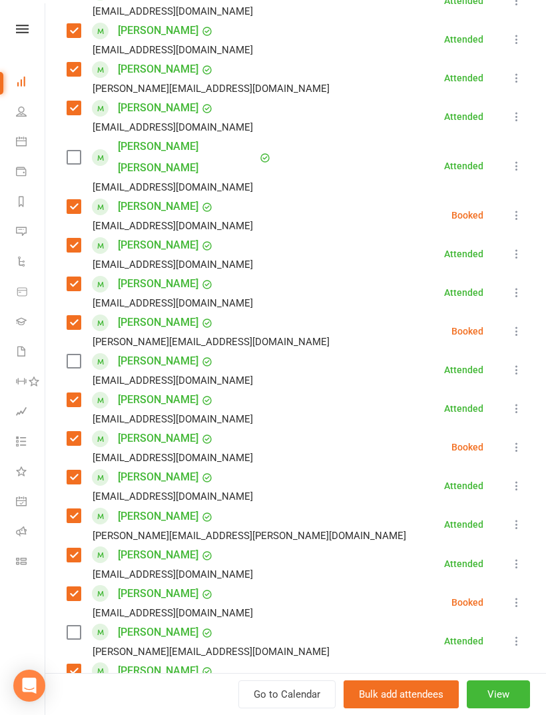
click at [71, 354] on label at bounding box center [73, 360] width 13 height 13
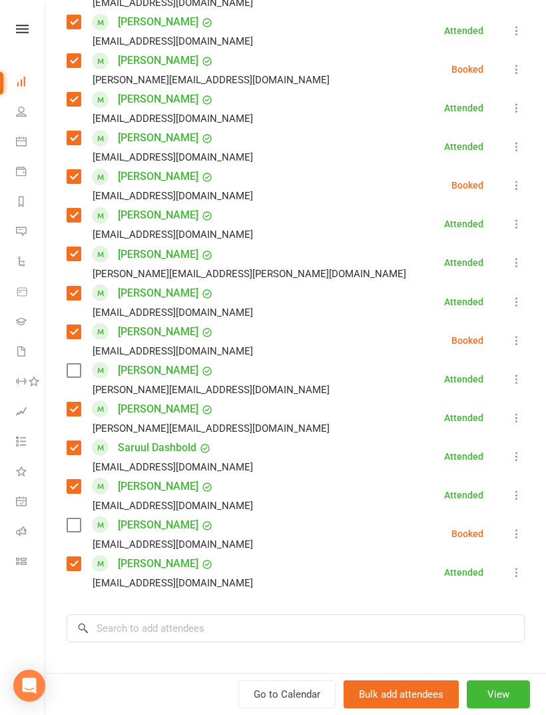
scroll to position [656, 0]
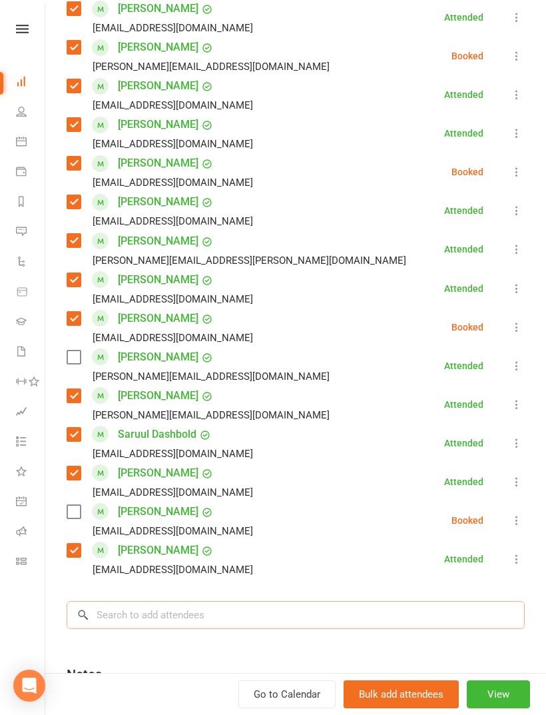
click at [170, 601] on input "search" at bounding box center [296, 615] width 458 height 28
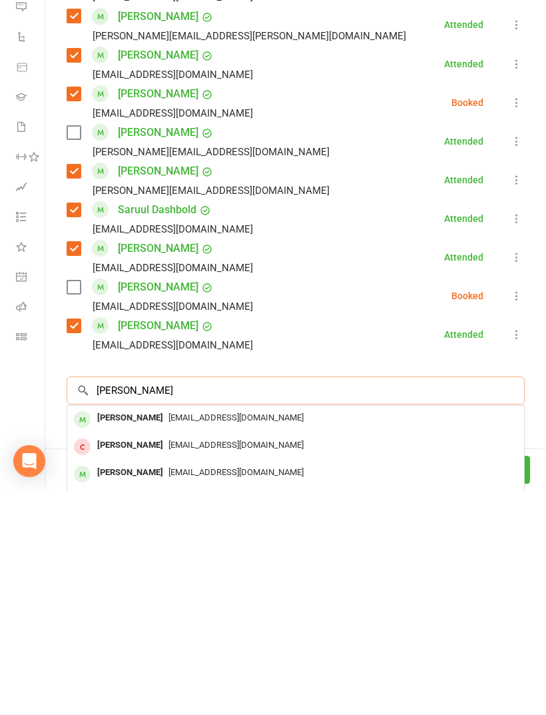
type input "Eddie mi"
click at [189, 637] on span "Eddiemi96@hotmail.com" at bounding box center [235, 642] width 135 height 10
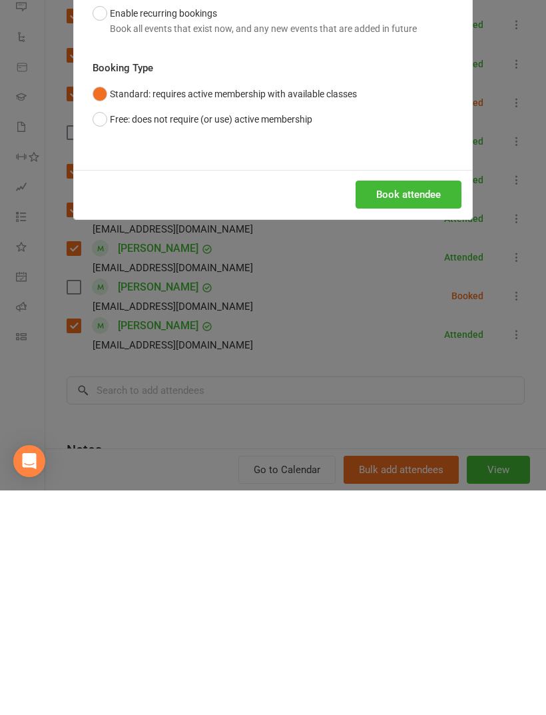
scroll to position [1233, 0]
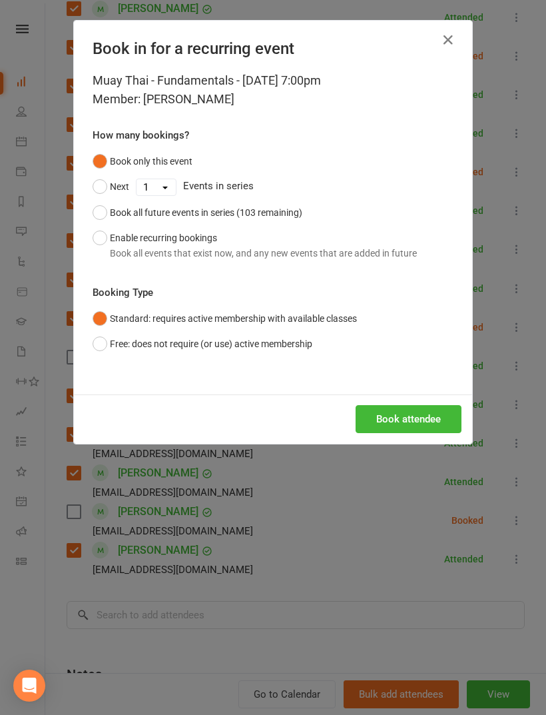
click at [423, 426] on button "Book attendee" at bounding box center [409, 419] width 106 height 28
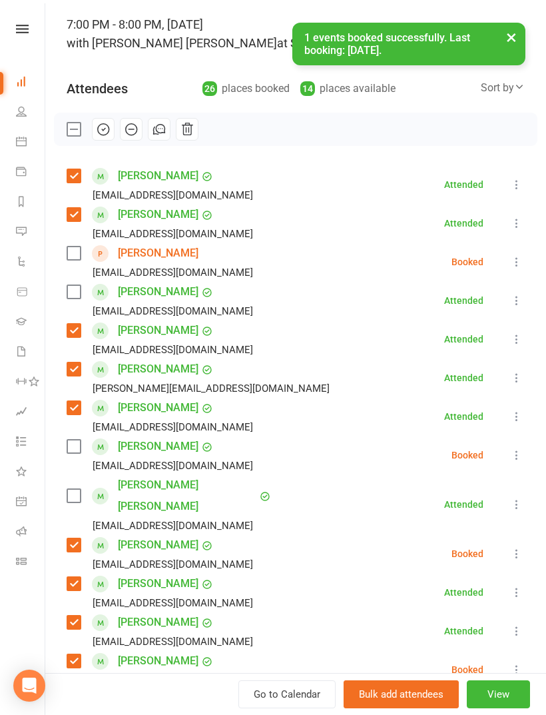
scroll to position [80, 0]
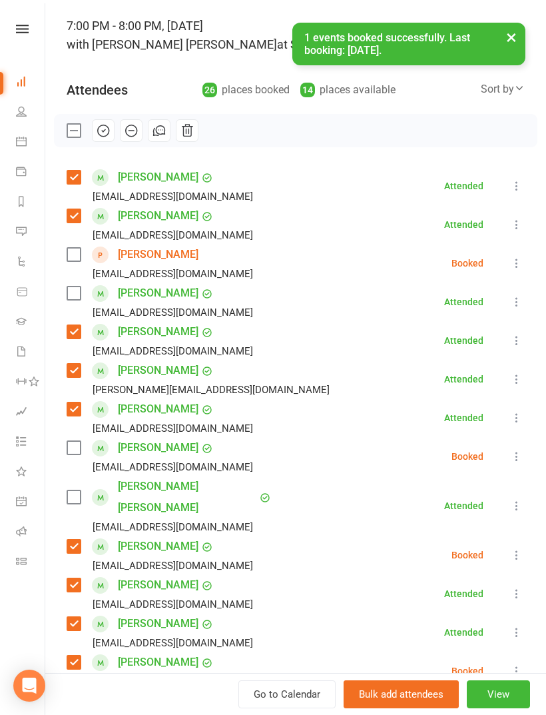
click at [71, 454] on label at bounding box center [73, 447] width 13 height 13
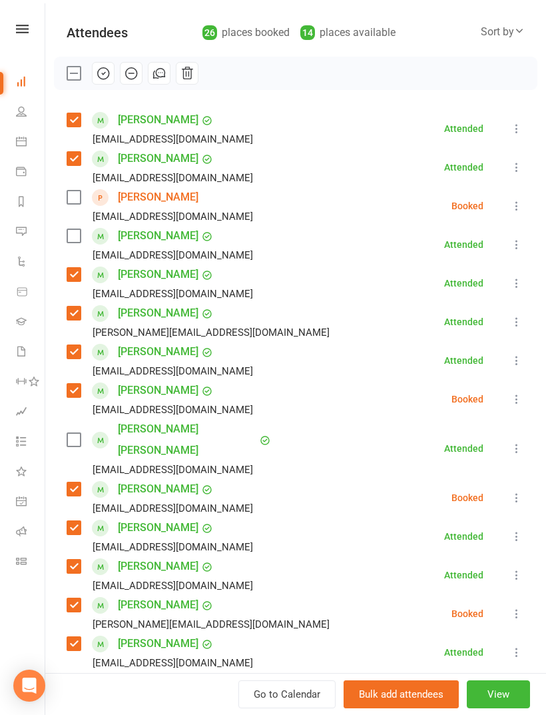
click at [71, 433] on label at bounding box center [73, 439] width 13 height 13
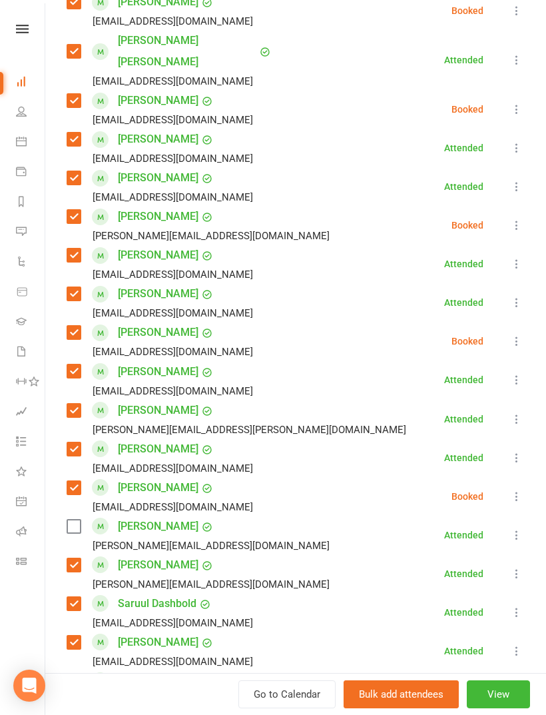
scroll to position [542, 0]
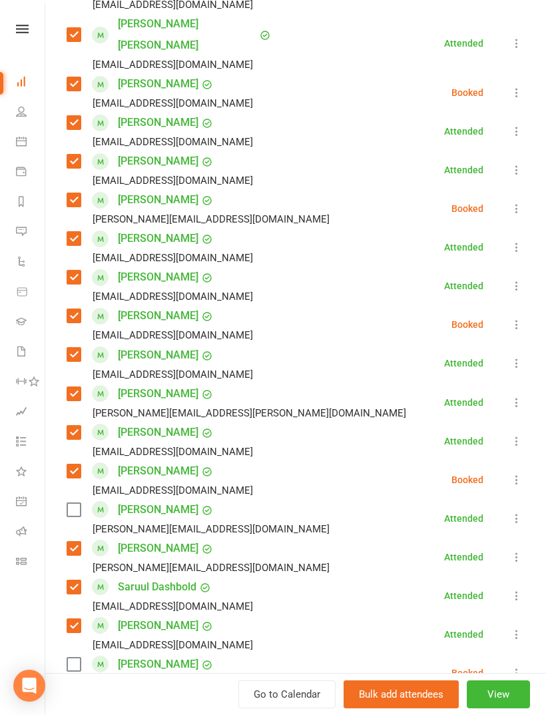
click at [77, 503] on label at bounding box center [73, 509] width 13 height 13
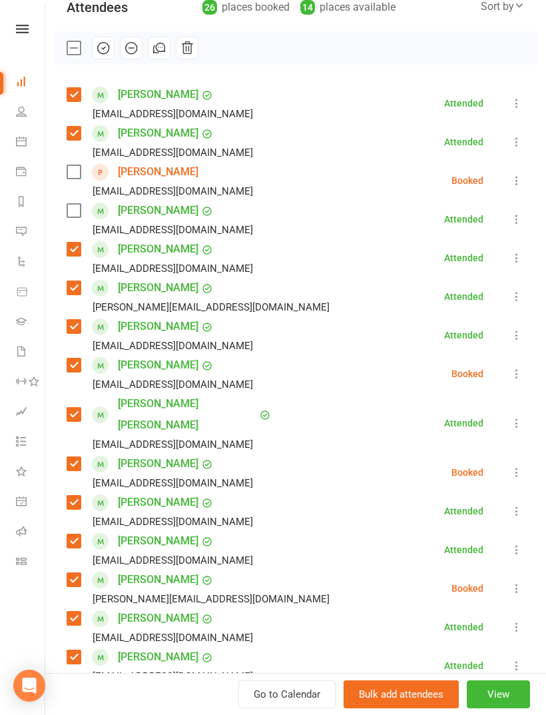
scroll to position [159, 0]
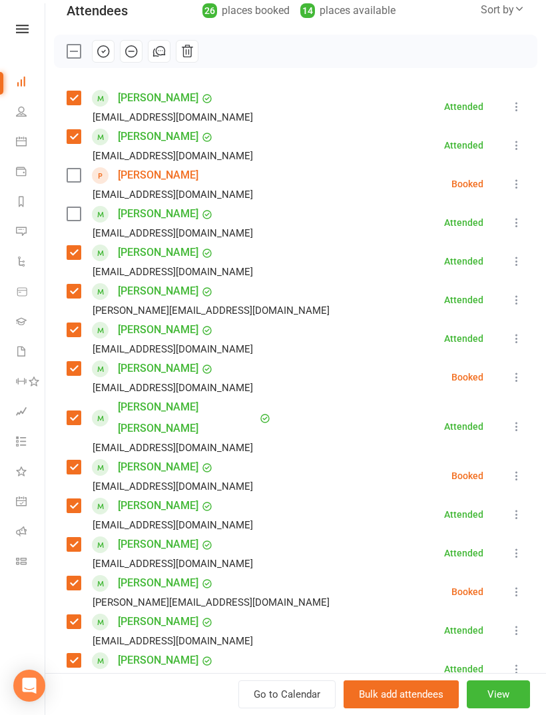
click at [73, 220] on label at bounding box center [73, 213] width 13 height 13
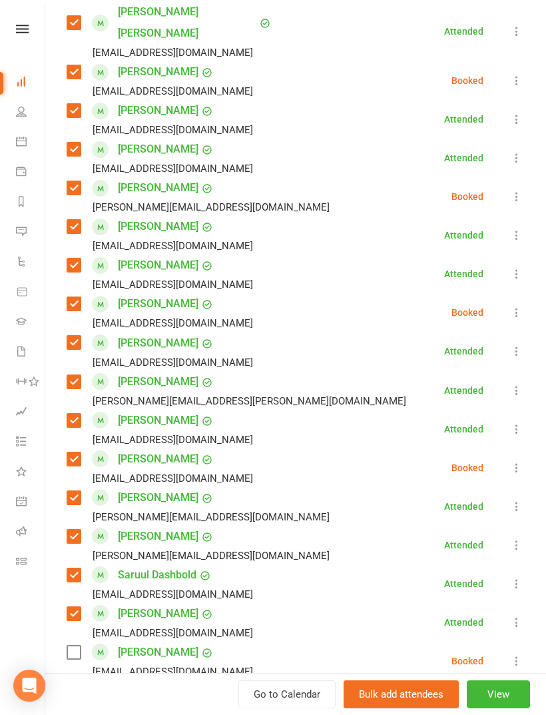
scroll to position [740, 0]
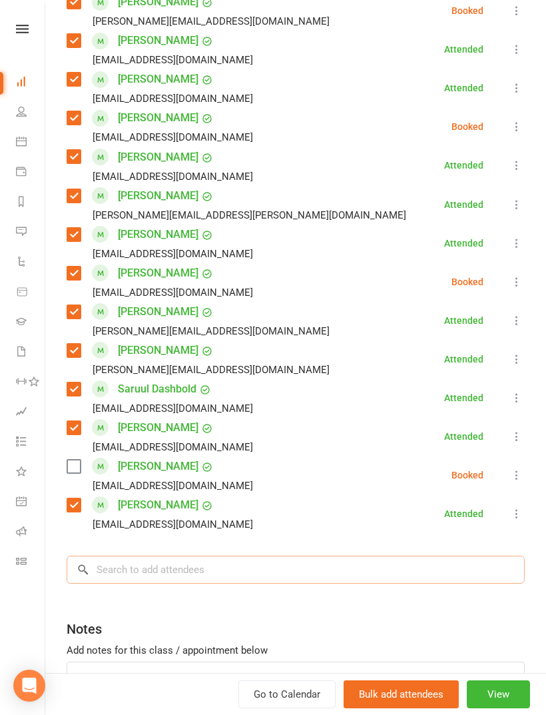
click at [257, 555] on input "search" at bounding box center [296, 569] width 458 height 28
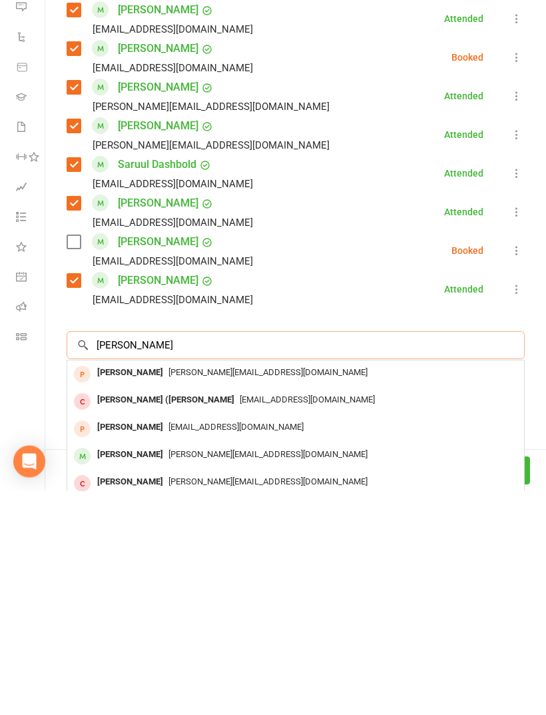
type input "David shn"
click at [208, 669] on div "dahn.auk@gmail.com" at bounding box center [296, 678] width 446 height 19
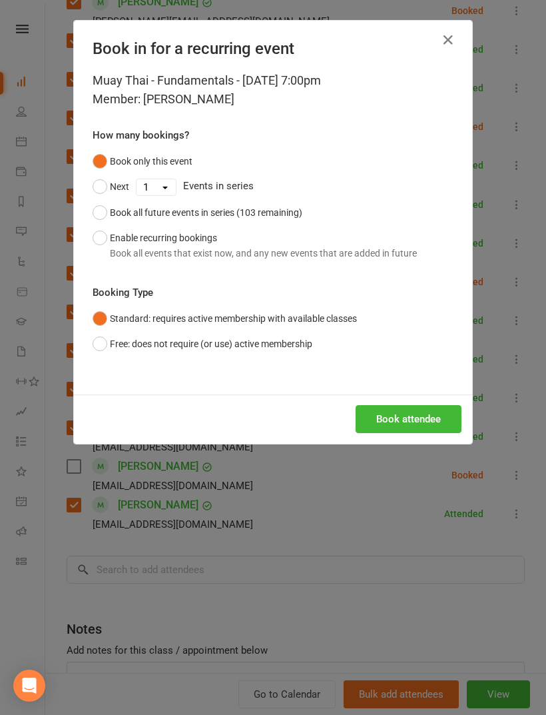
click at [391, 418] on button "Book attendee" at bounding box center [409, 419] width 106 height 28
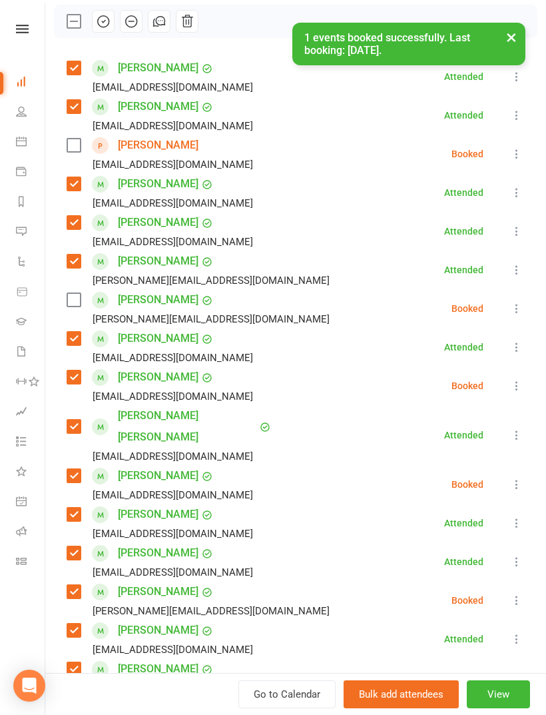
scroll to position [118, 0]
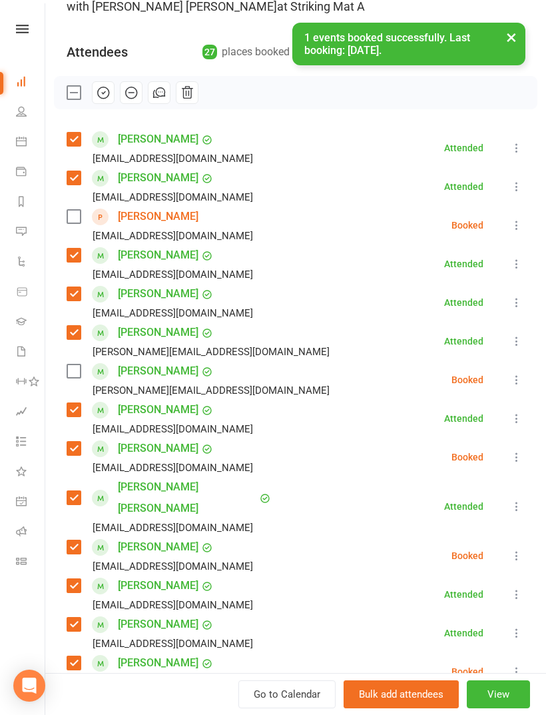
click at [78, 377] on label at bounding box center [73, 370] width 13 height 13
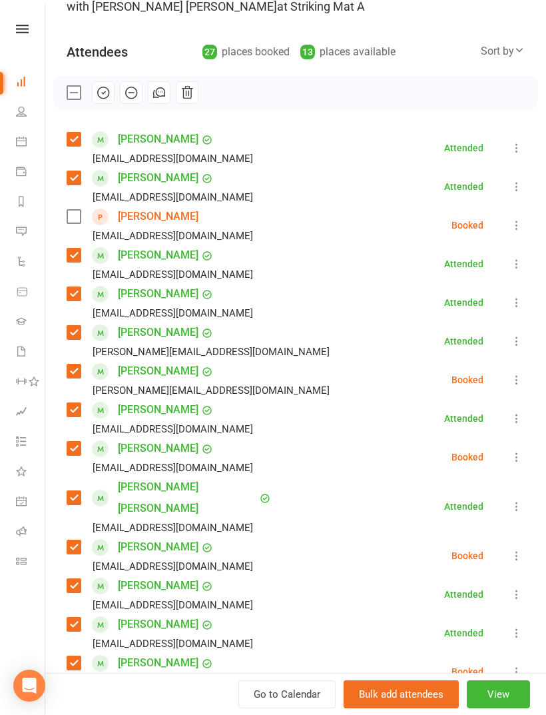
click at [74, 220] on label at bounding box center [73, 216] width 13 height 13
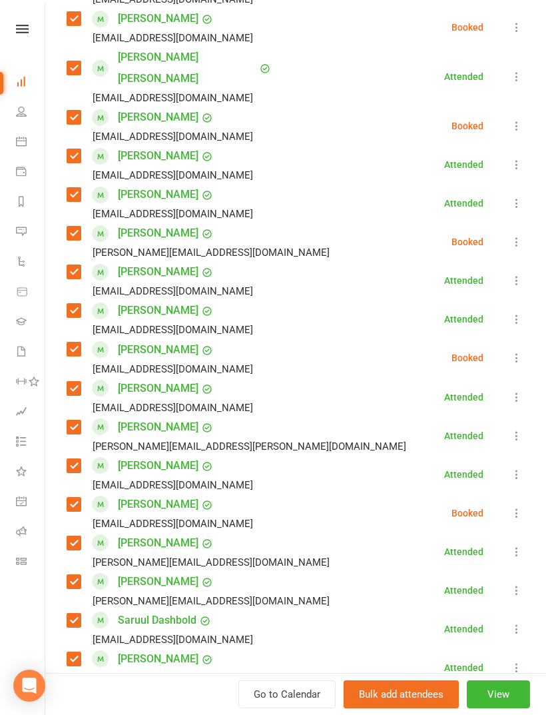
scroll to position [709, 0]
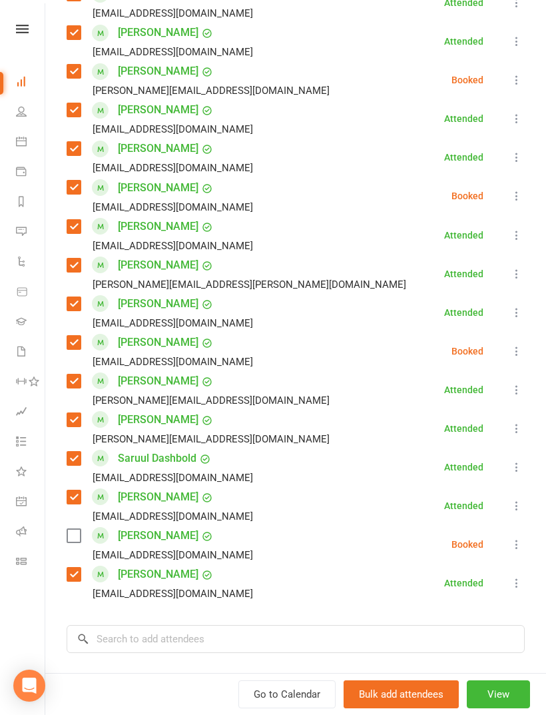
click at [80, 529] on label at bounding box center [73, 535] width 13 height 13
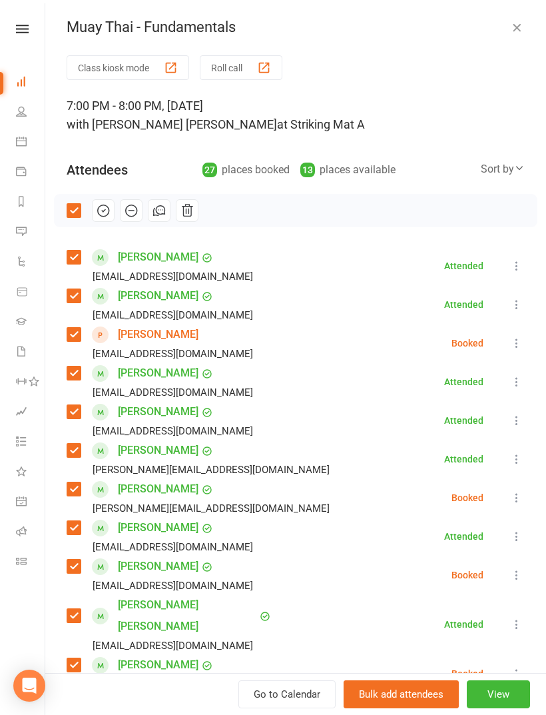
scroll to position [0, 0]
click at [101, 214] on icon "button" at bounding box center [103, 210] width 15 height 15
click at [517, 33] on icon "button" at bounding box center [516, 27] width 13 height 13
